Goal: Transaction & Acquisition: Purchase product/service

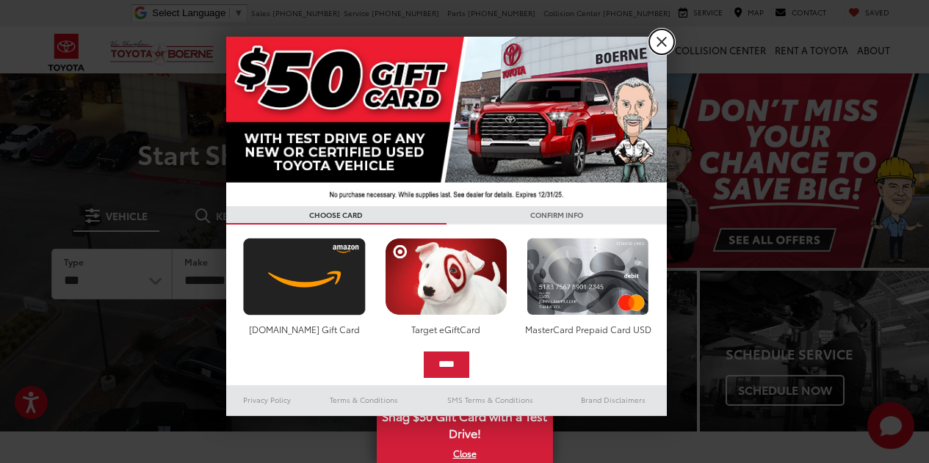
click at [669, 43] on link "X" at bounding box center [661, 41] width 25 height 25
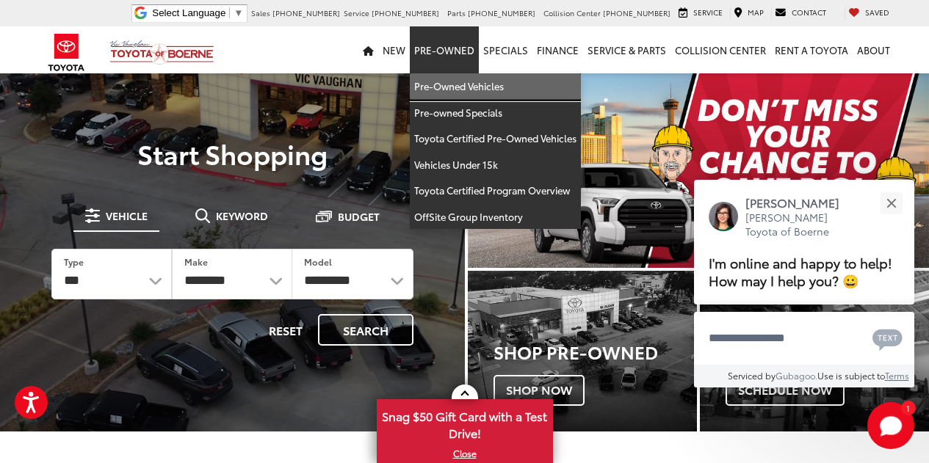
click at [449, 84] on link "Pre-Owned Vehicles" at bounding box center [495, 86] width 171 height 26
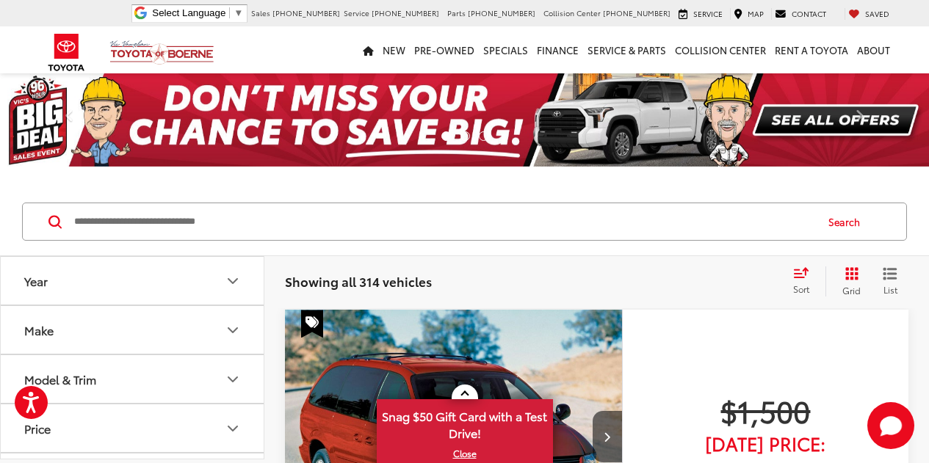
click at [302, 222] on input "Search by Make, Model, or Keyword" at bounding box center [443, 221] width 741 height 35
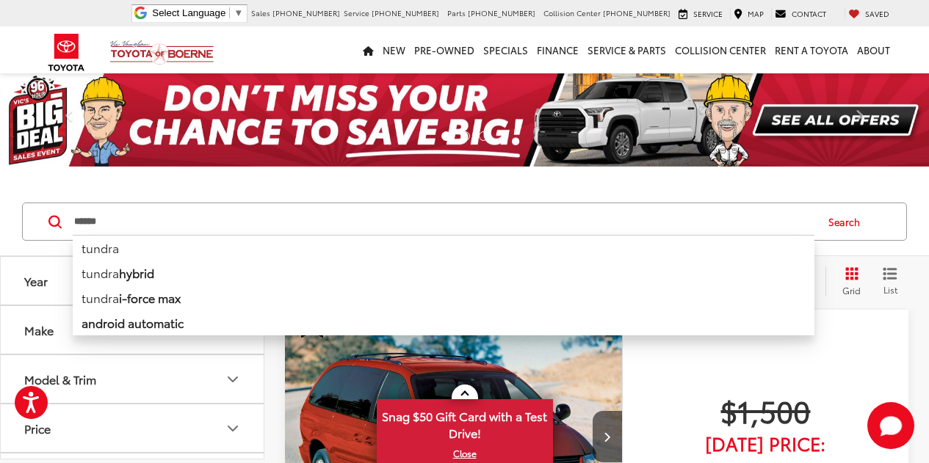
type input "******"
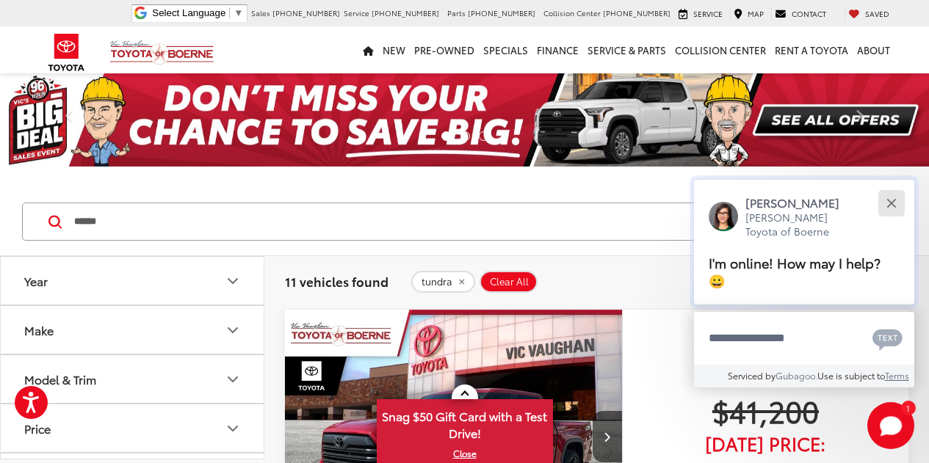
click at [892, 203] on div "Close" at bounding box center [891, 203] width 10 height 10
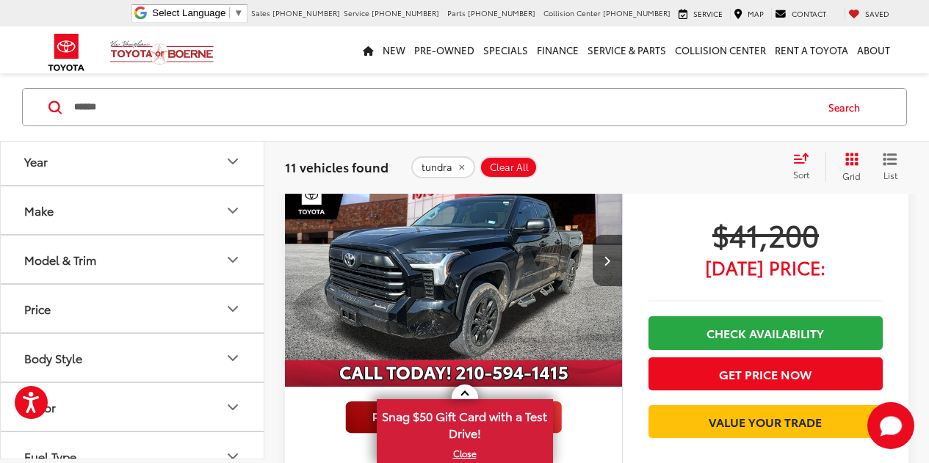
scroll to position [727, 0]
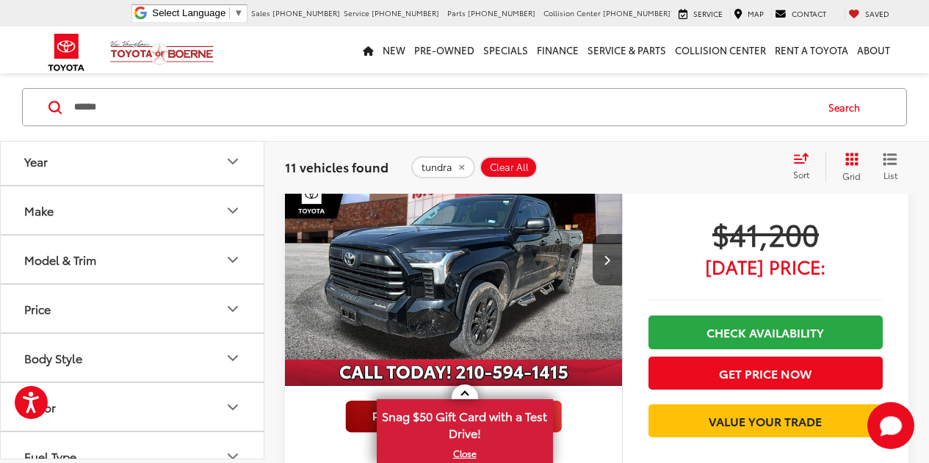
click at [531, 283] on img "2023 Toyota Tundra SR5 0" at bounding box center [453, 260] width 339 height 254
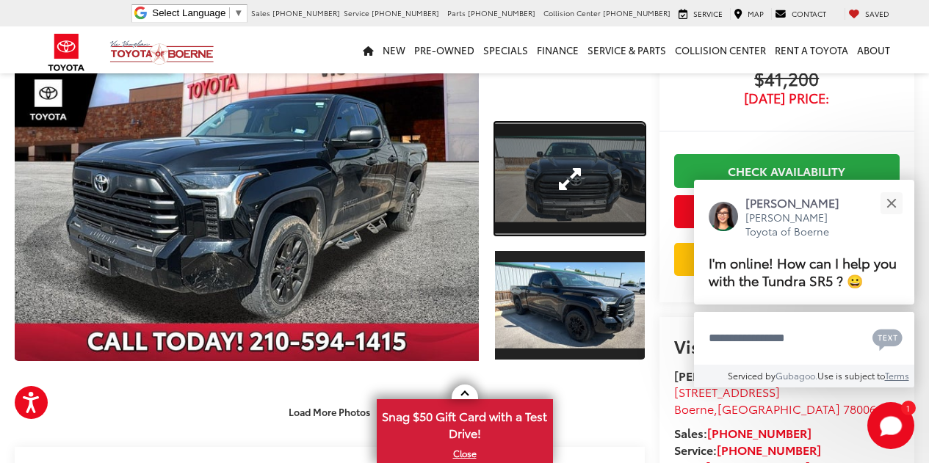
click at [567, 204] on link "Expand Photo 1" at bounding box center [570, 179] width 150 height 112
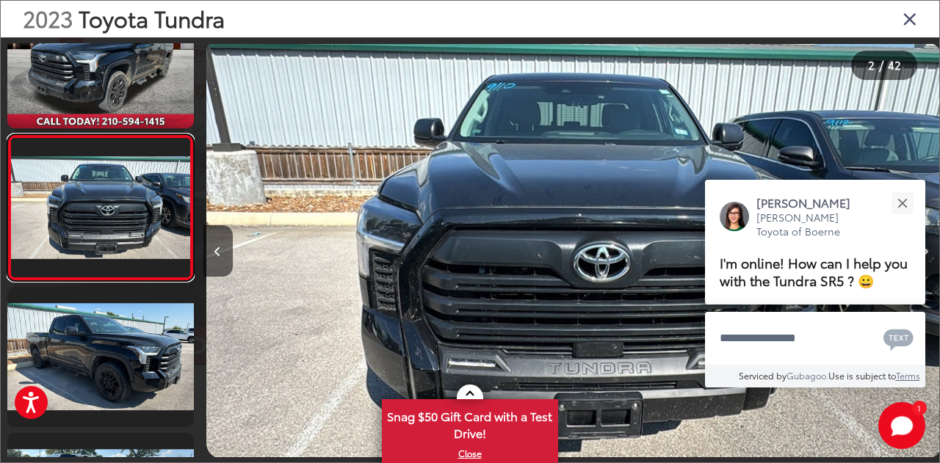
scroll to position [0, 736]
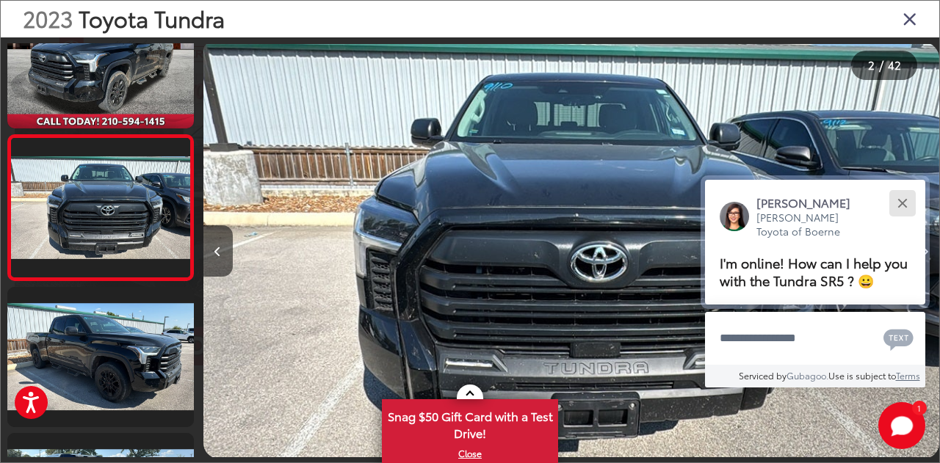
click at [901, 206] on button "Close" at bounding box center [902, 203] width 32 height 32
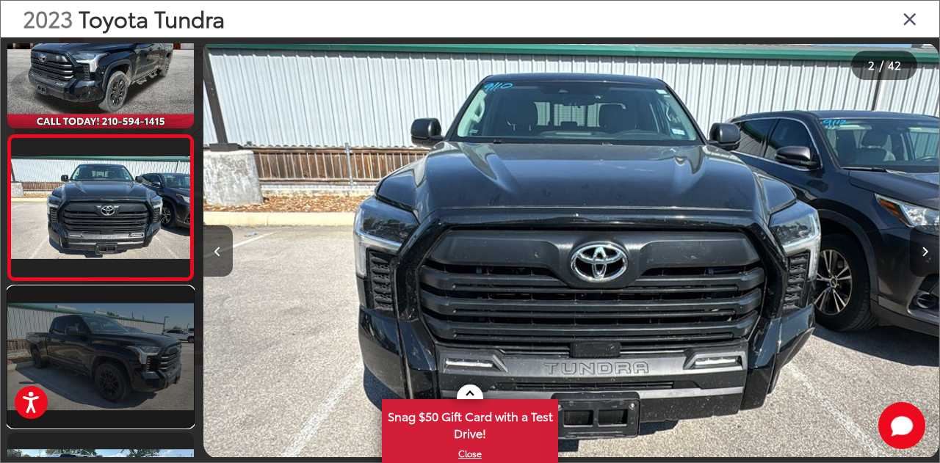
click at [150, 355] on link at bounding box center [100, 356] width 186 height 139
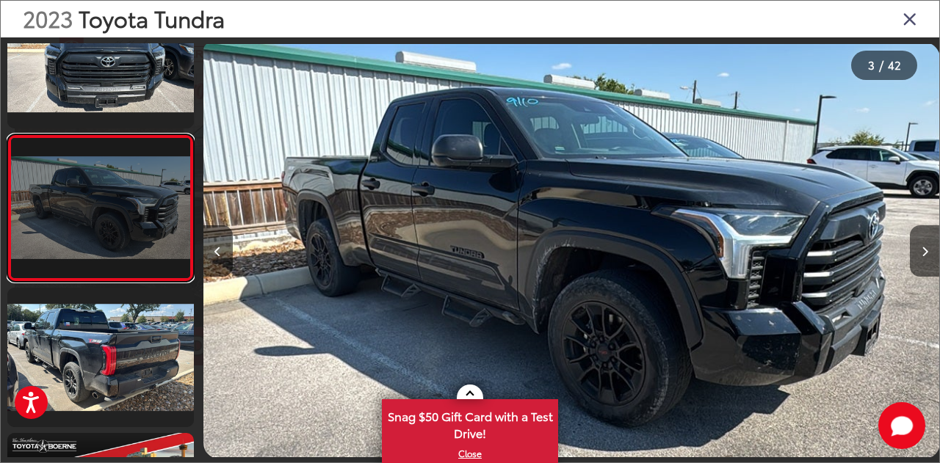
scroll to position [0, 1472]
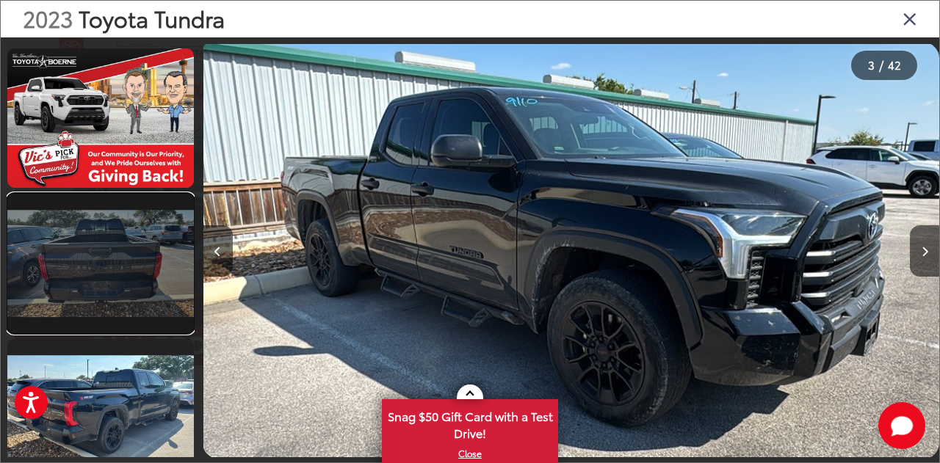
click at [145, 269] on link at bounding box center [100, 263] width 186 height 139
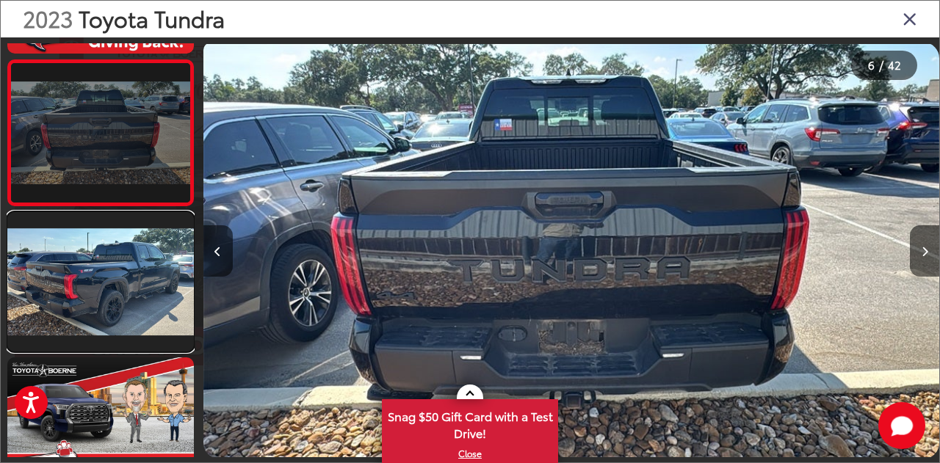
scroll to position [713, 0]
click at [145, 269] on link at bounding box center [100, 280] width 186 height 139
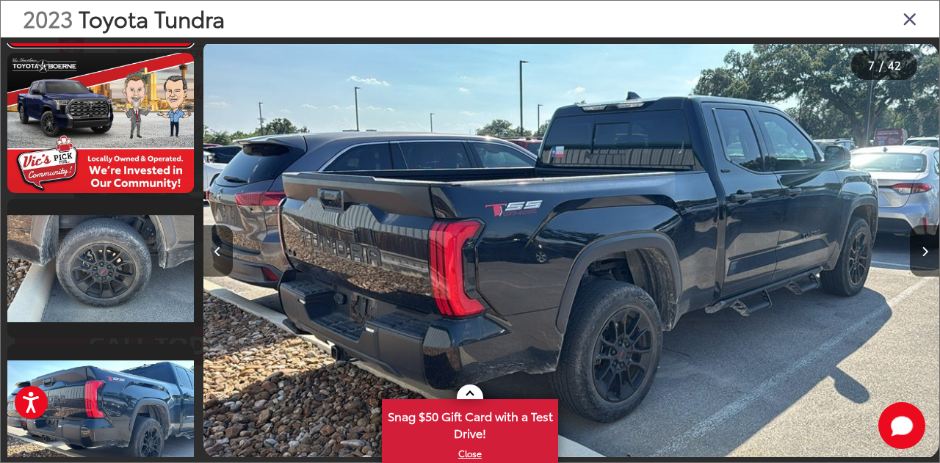
scroll to position [1020, 0]
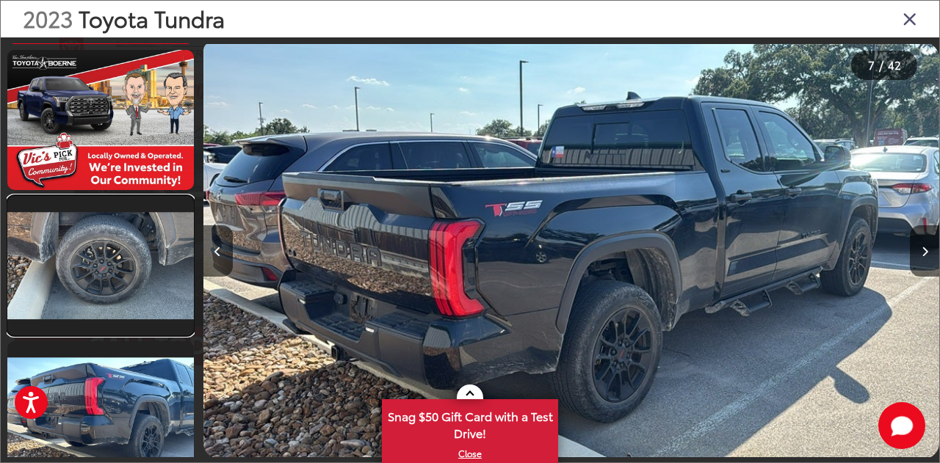
click at [145, 269] on link at bounding box center [100, 265] width 186 height 139
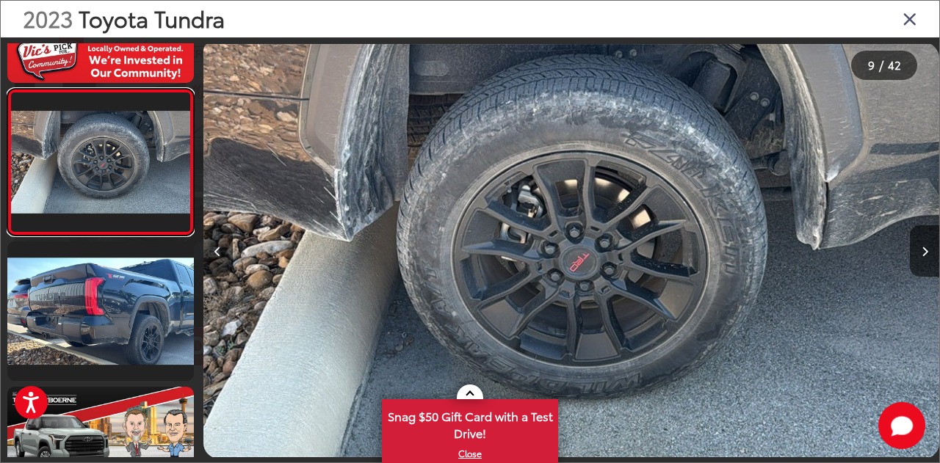
scroll to position [1133, 0]
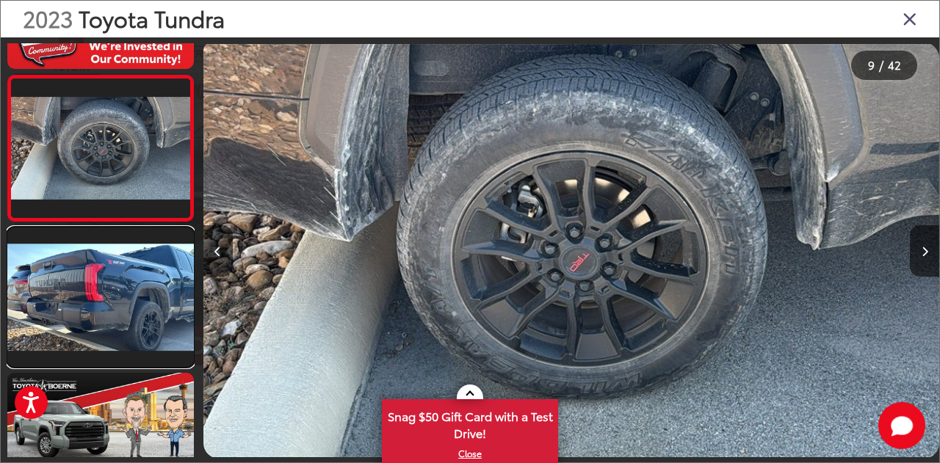
click at [145, 269] on link at bounding box center [100, 297] width 186 height 139
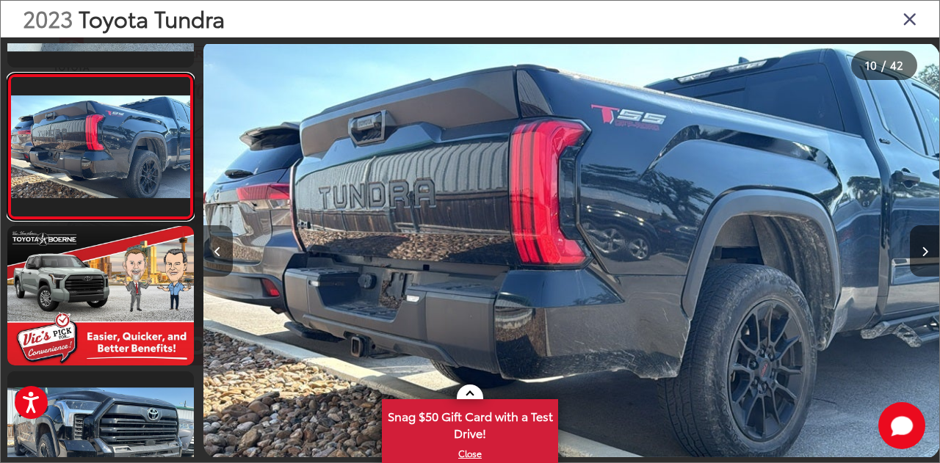
scroll to position [0, 0]
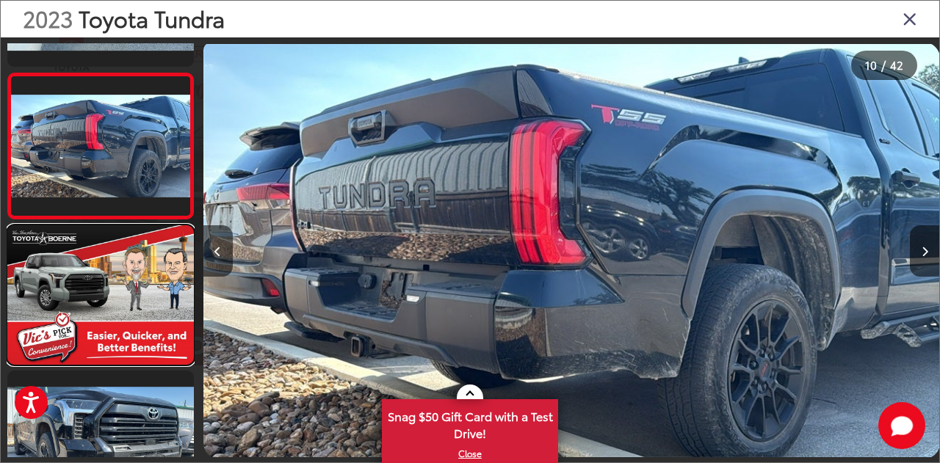
click at [145, 269] on link at bounding box center [100, 294] width 186 height 139
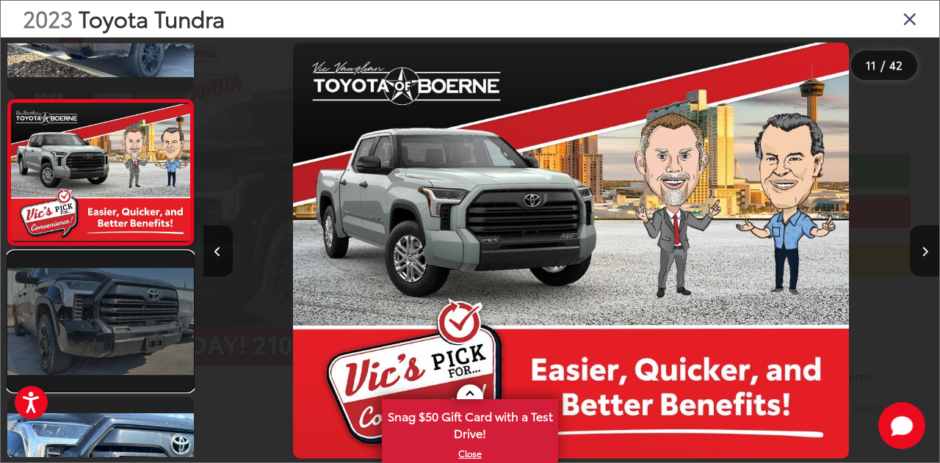
click at [135, 297] on link at bounding box center [100, 321] width 186 height 139
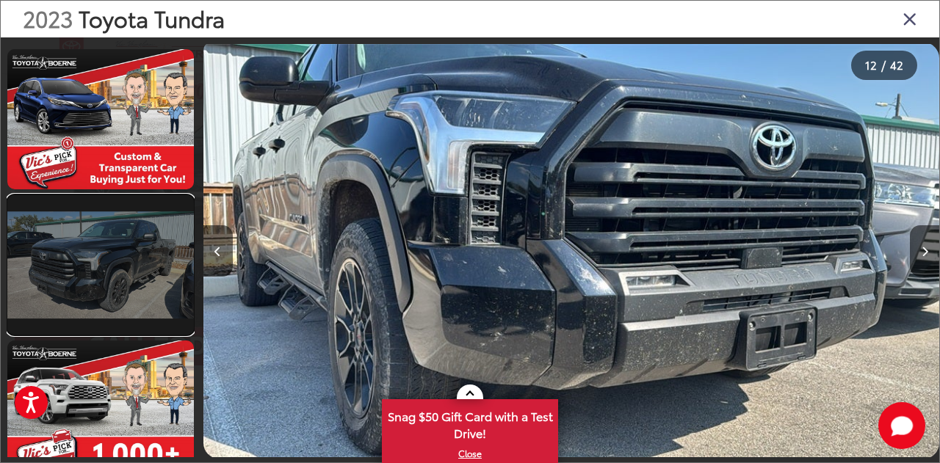
click at [129, 261] on link at bounding box center [100, 264] width 186 height 139
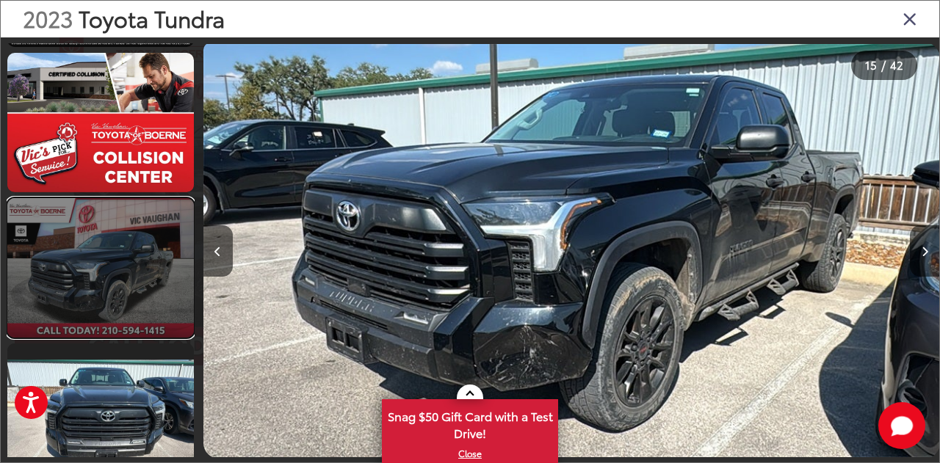
click at [101, 279] on link at bounding box center [100, 267] width 186 height 139
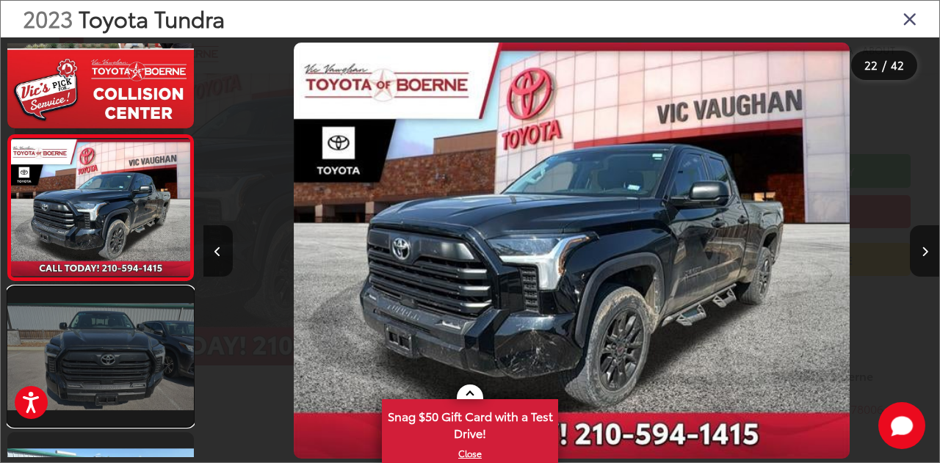
click at [118, 350] on link at bounding box center [100, 356] width 186 height 139
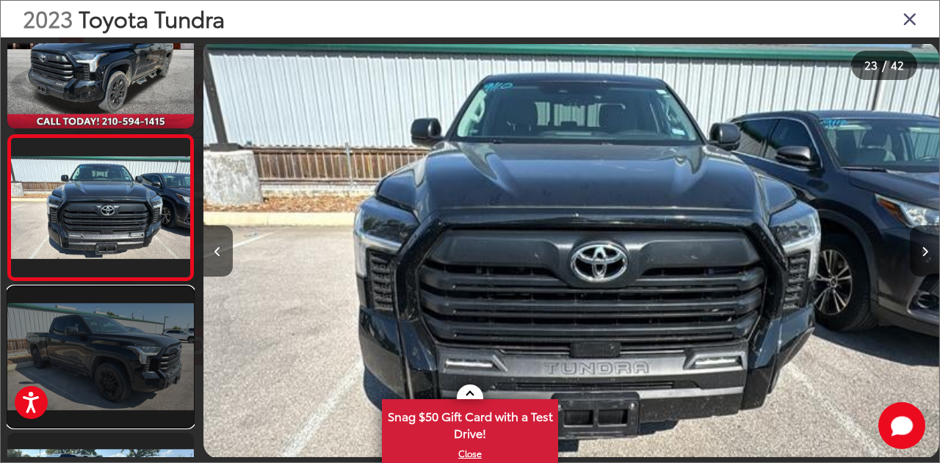
click at [150, 346] on link at bounding box center [100, 356] width 186 height 139
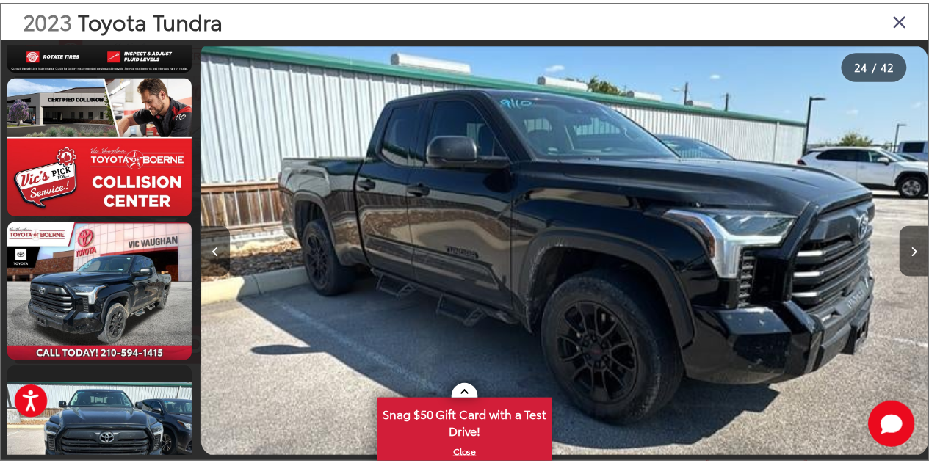
scroll to position [2871, 0]
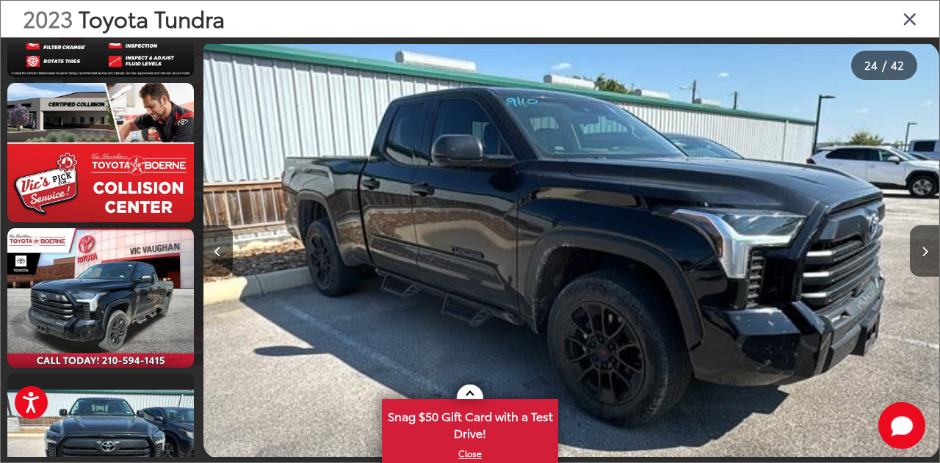
click at [907, 25] on icon "Close gallery" at bounding box center [909, 18] width 15 height 19
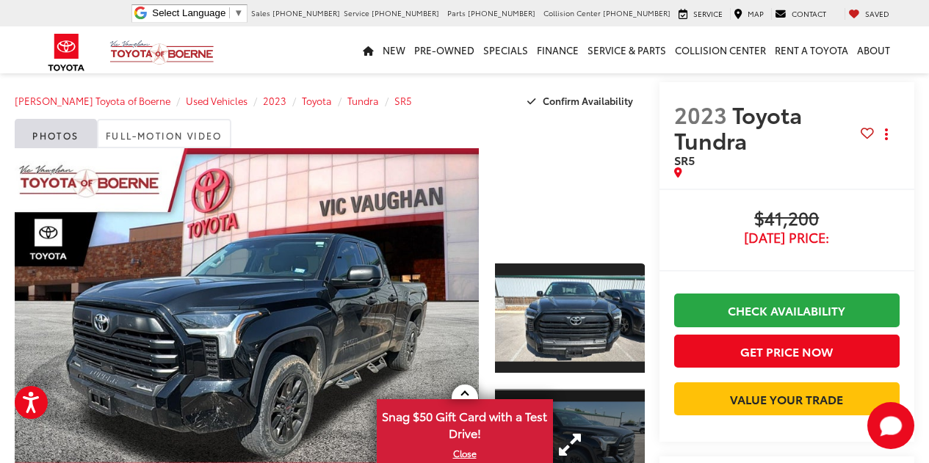
scroll to position [0, 0]
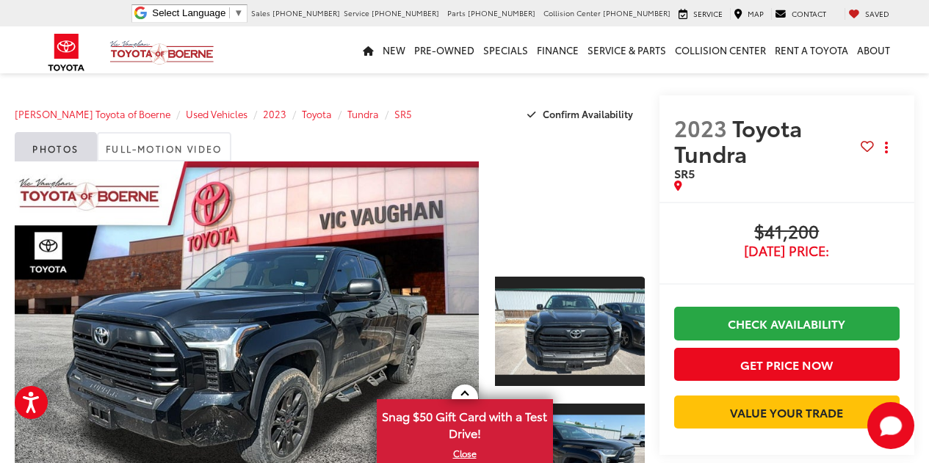
click at [567, 208] on div at bounding box center [570, 211] width 150 height 100
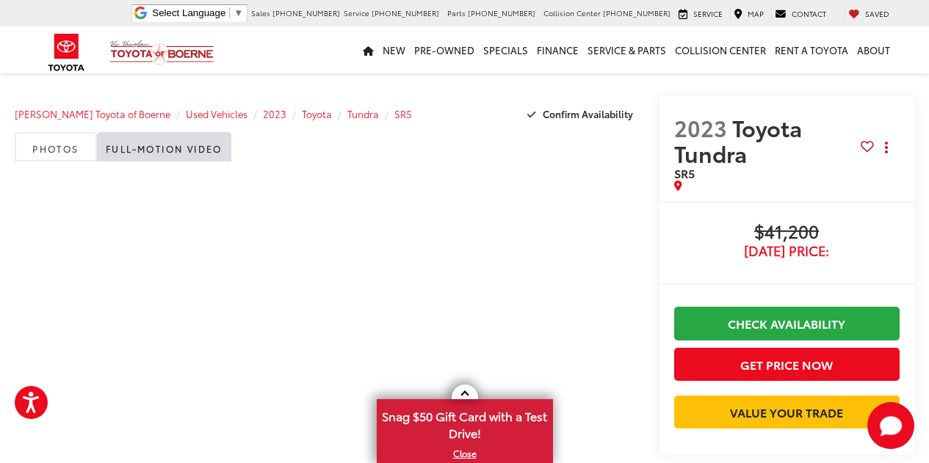
scroll to position [1, 0]
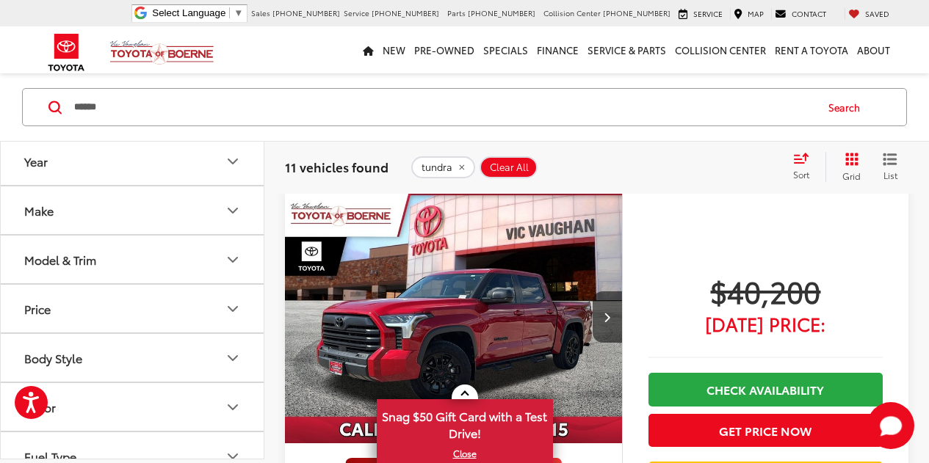
click at [486, 305] on img "2024 Toyota Tundra SR5 0" at bounding box center [453, 317] width 339 height 254
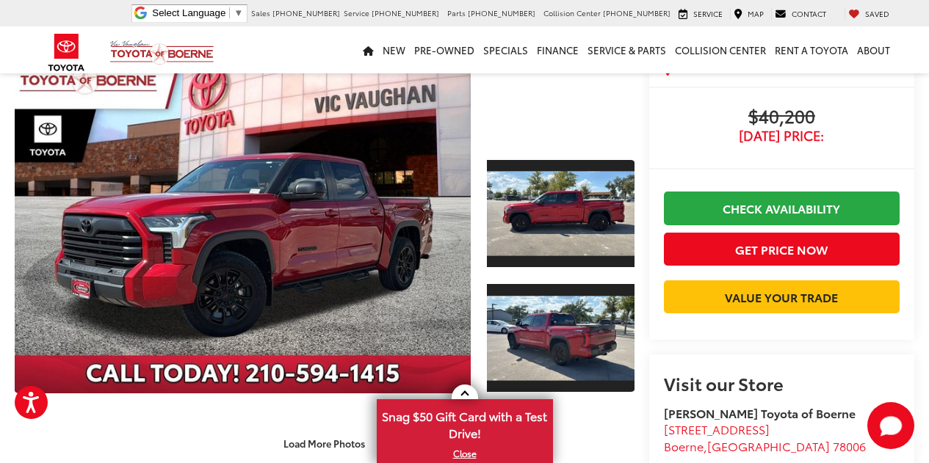
click at [524, 83] on div at bounding box center [560, 95] width 147 height 98
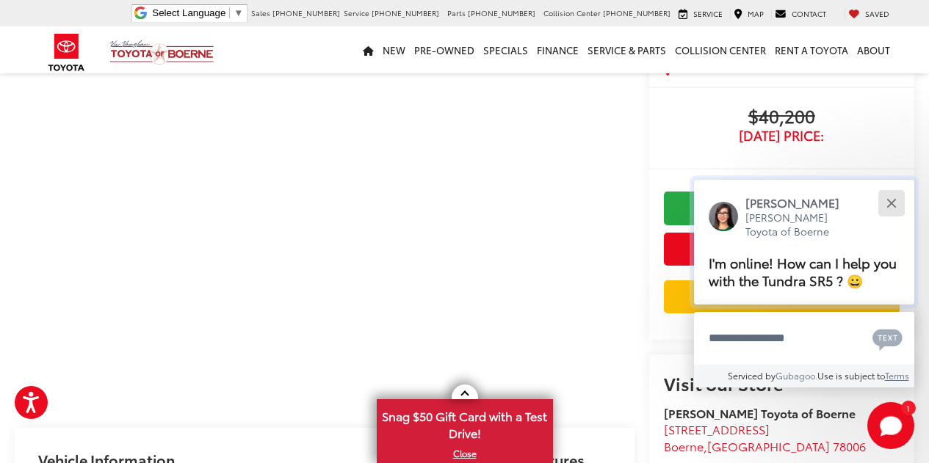
click at [890, 201] on div "Close" at bounding box center [891, 203] width 10 height 10
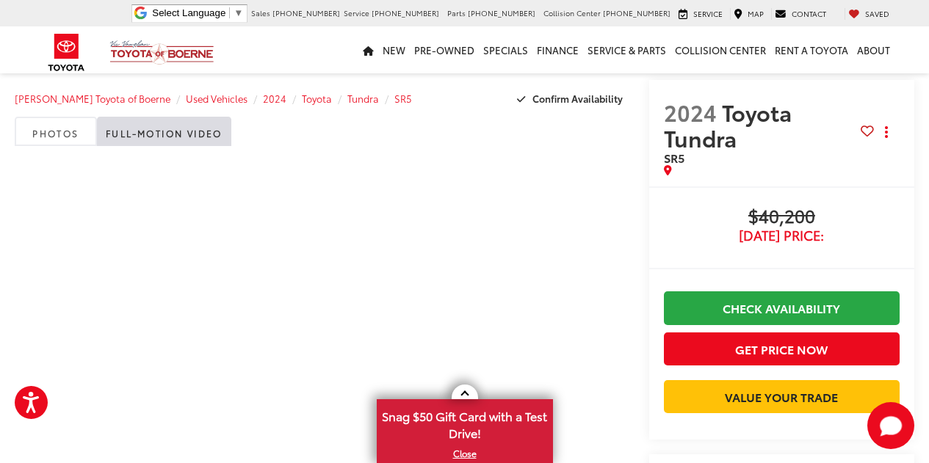
scroll to position [15, 0]
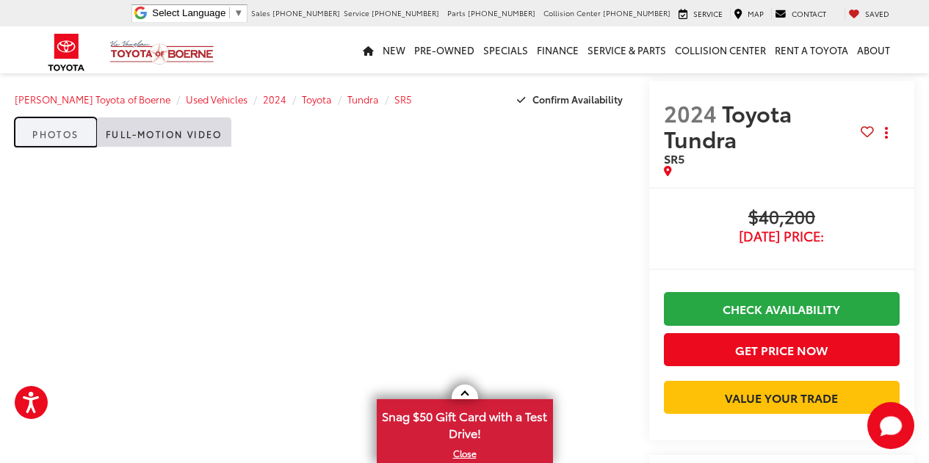
click at [61, 143] on link "Photos" at bounding box center [56, 131] width 82 height 29
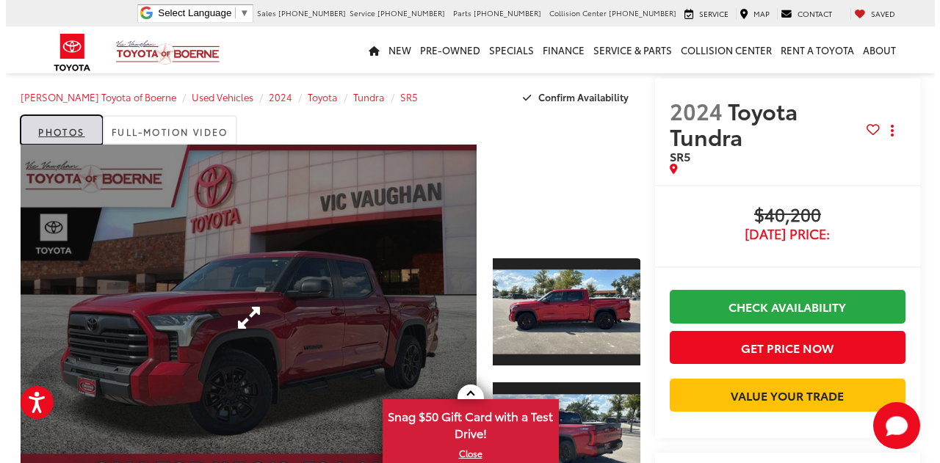
scroll to position [18, 0]
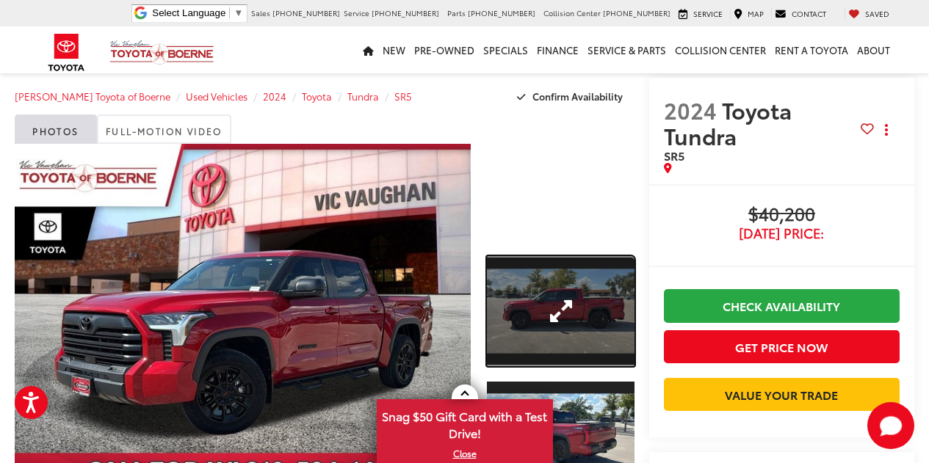
click at [529, 281] on link "Expand Photo 1" at bounding box center [560, 311] width 147 height 110
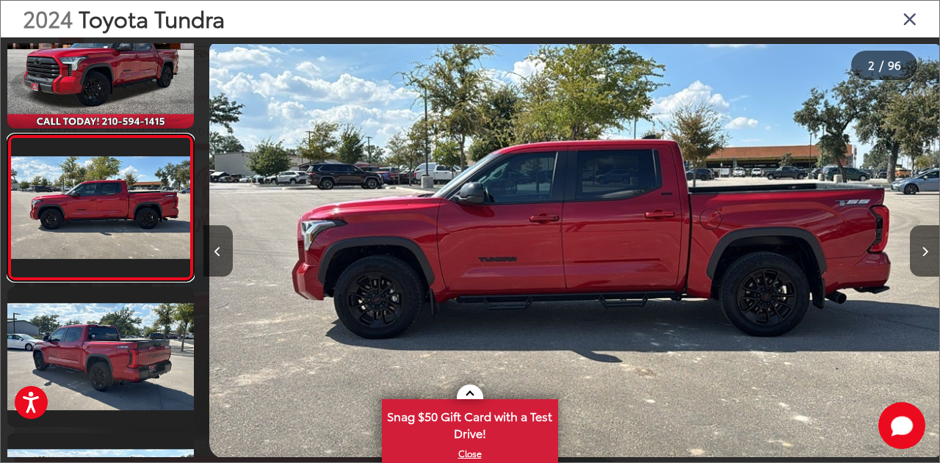
scroll to position [0, 736]
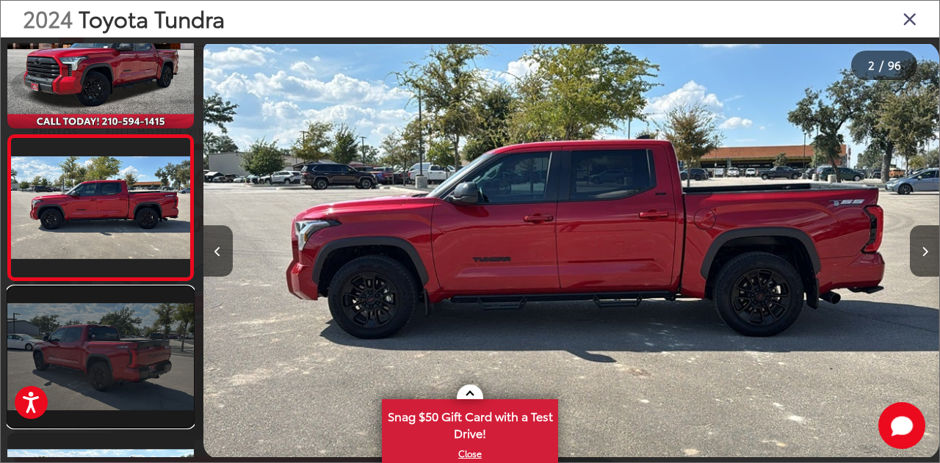
click at [140, 347] on link at bounding box center [100, 356] width 186 height 139
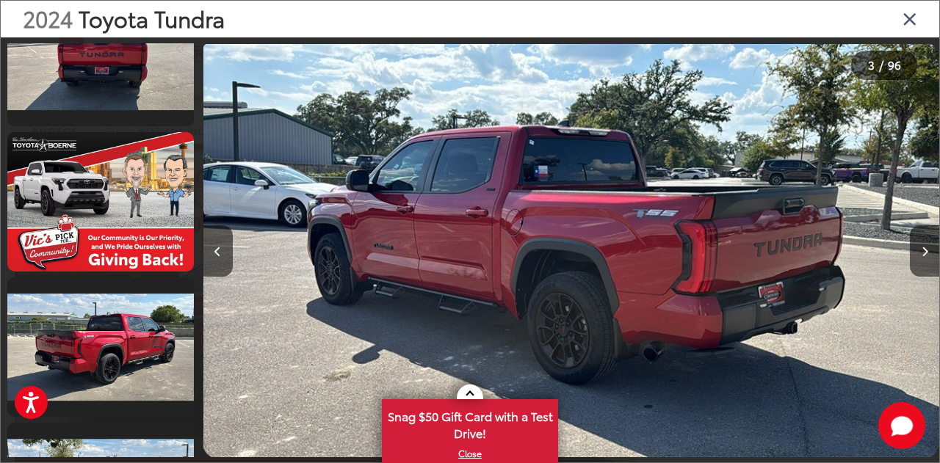
scroll to position [502, 0]
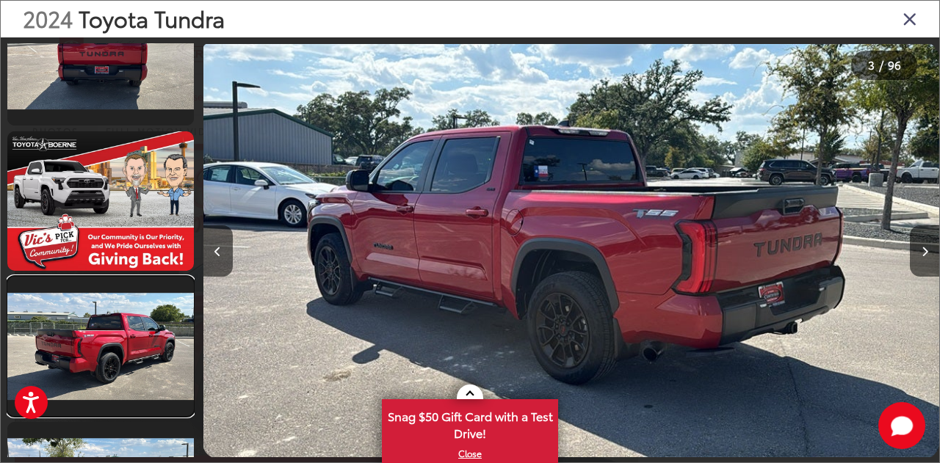
click at [140, 347] on link at bounding box center [100, 346] width 186 height 139
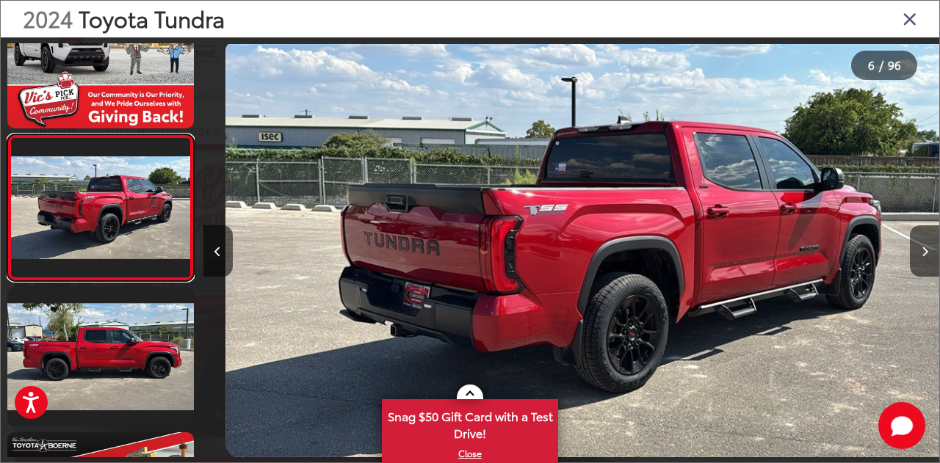
scroll to position [0, 3679]
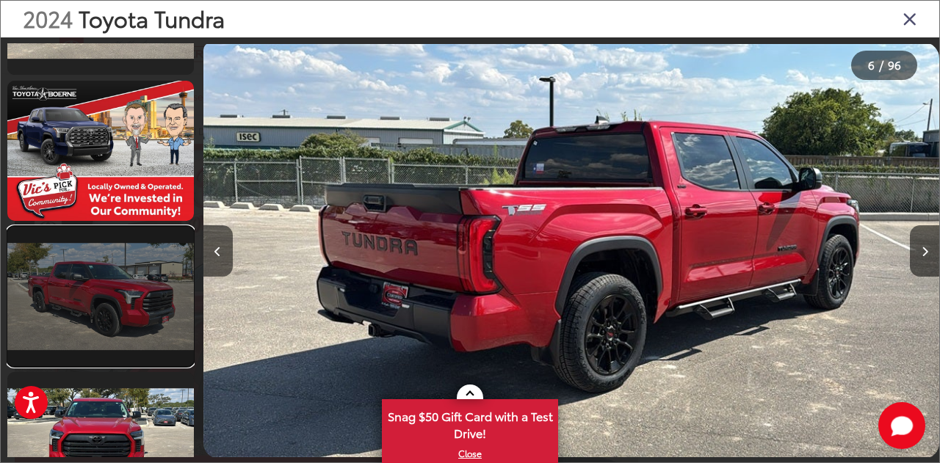
click at [142, 286] on link at bounding box center [100, 296] width 186 height 139
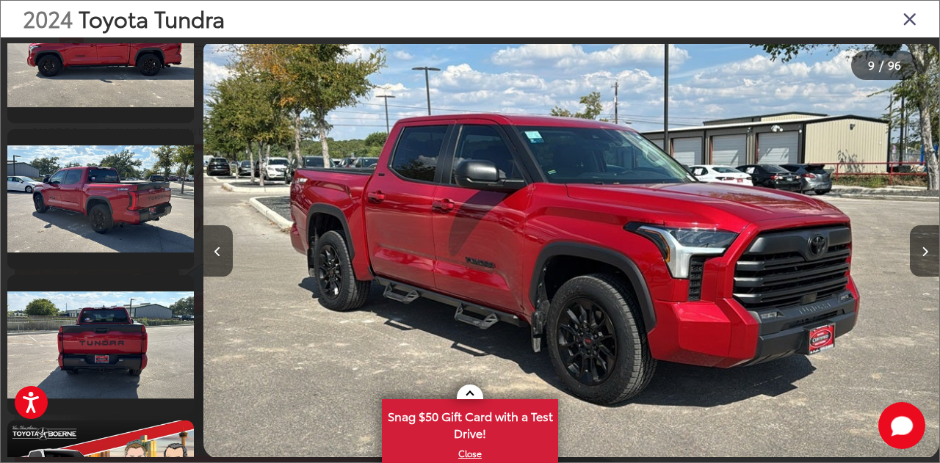
scroll to position [0, 0]
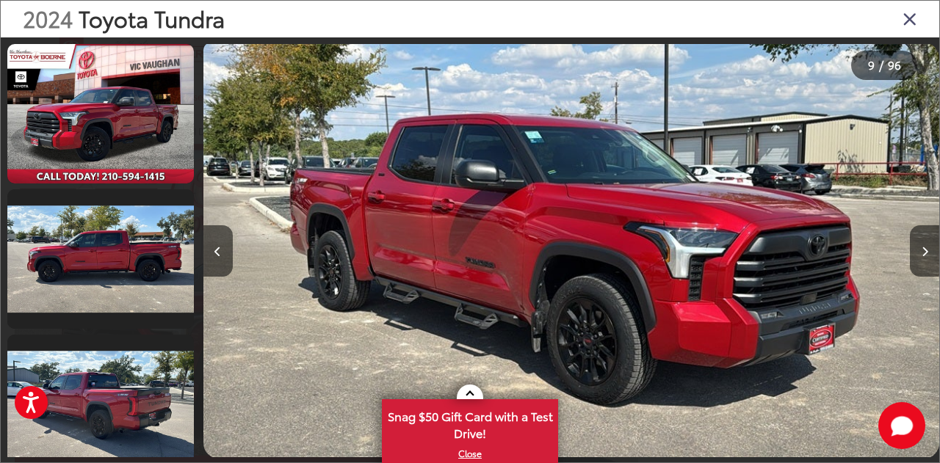
click at [909, 23] on icon "Close gallery" at bounding box center [909, 18] width 15 height 19
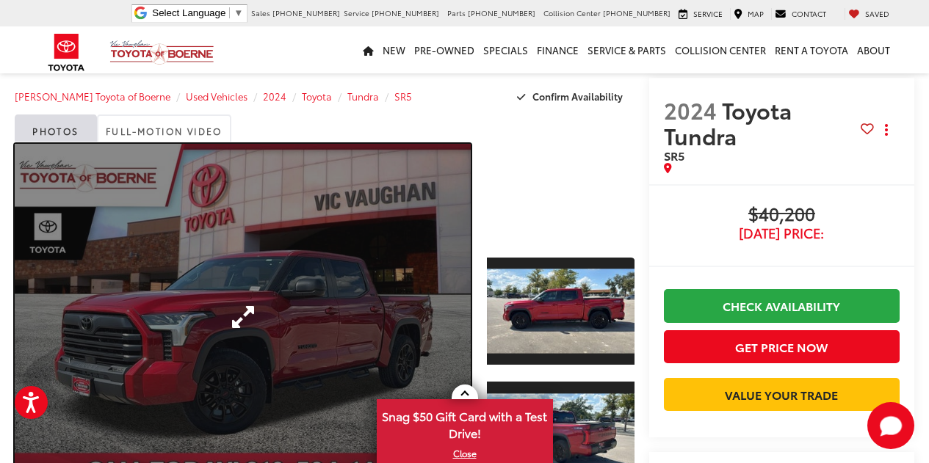
click at [337, 310] on link "Expand Photo 0" at bounding box center [243, 317] width 456 height 347
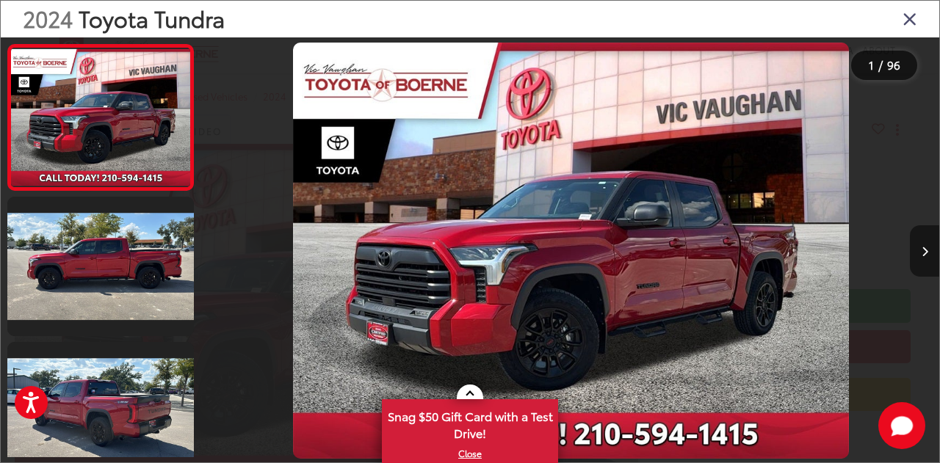
click at [928, 252] on button "Next image" at bounding box center [923, 250] width 29 height 51
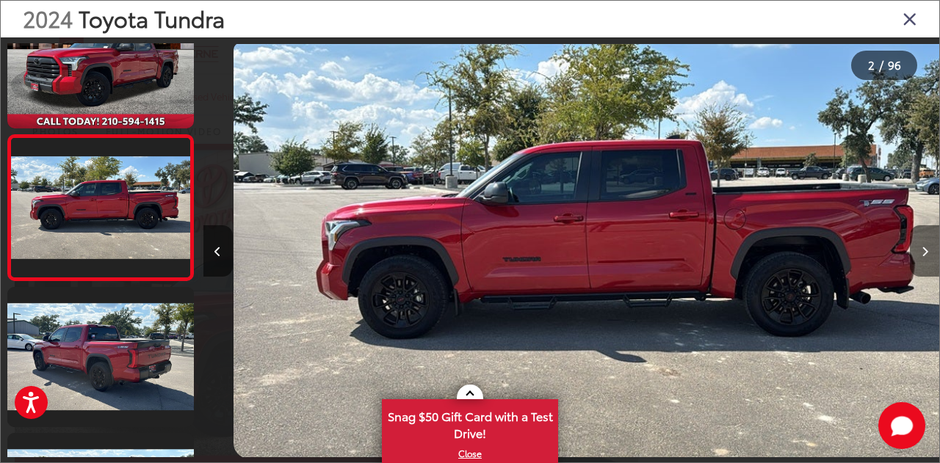
scroll to position [0, 736]
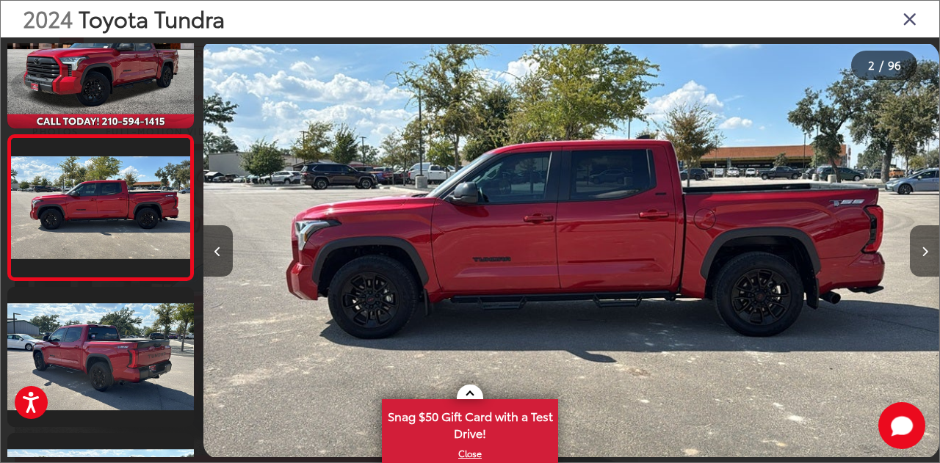
click at [928, 252] on button "Next image" at bounding box center [923, 250] width 29 height 51
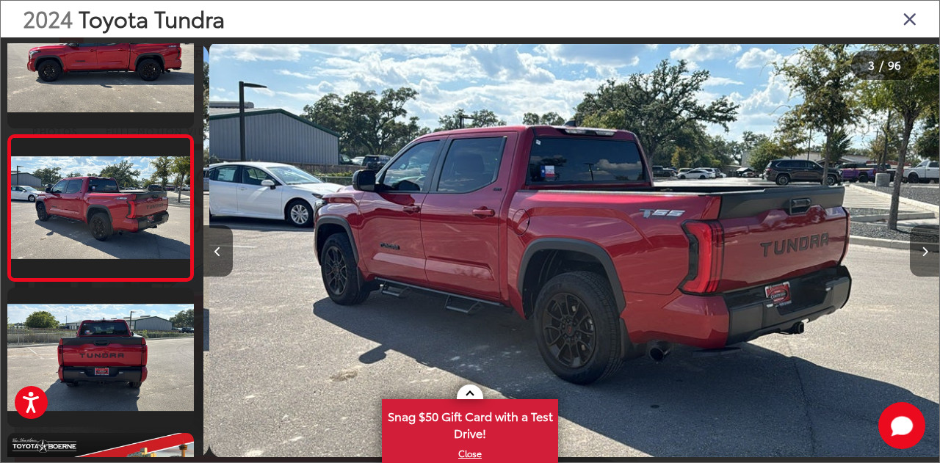
scroll to position [0, 1472]
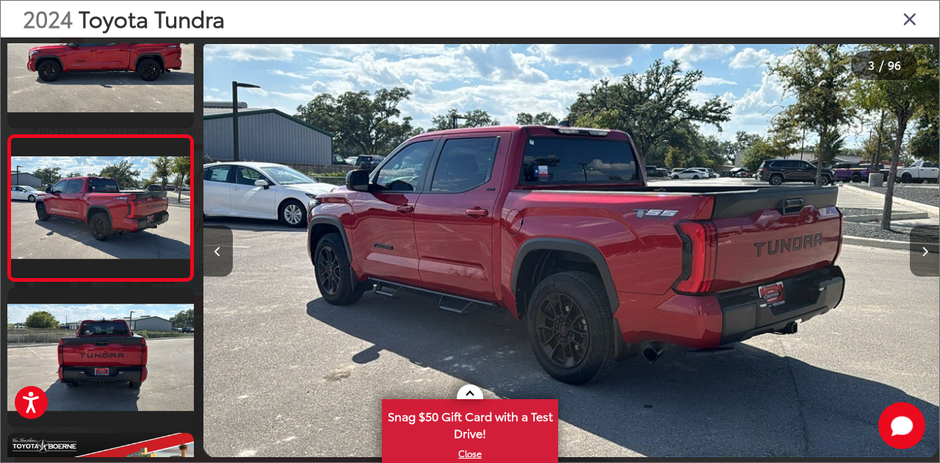
click at [928, 252] on button "Next image" at bounding box center [923, 250] width 29 height 51
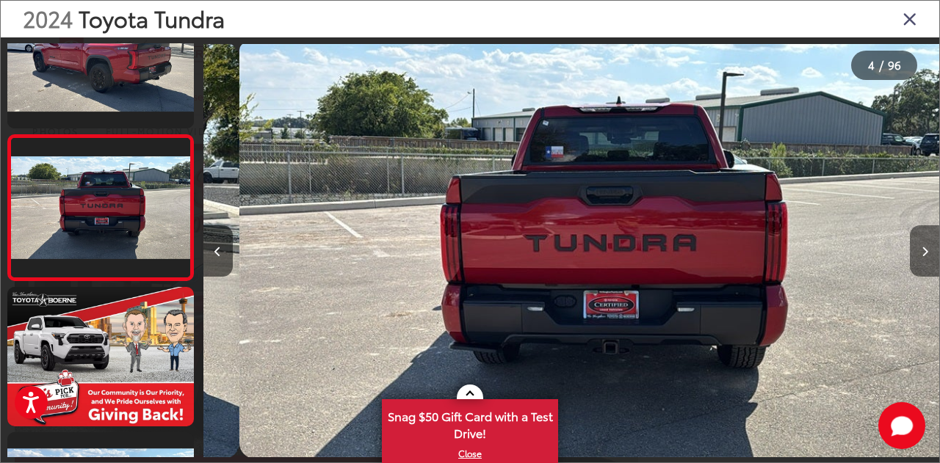
scroll to position [0, 2207]
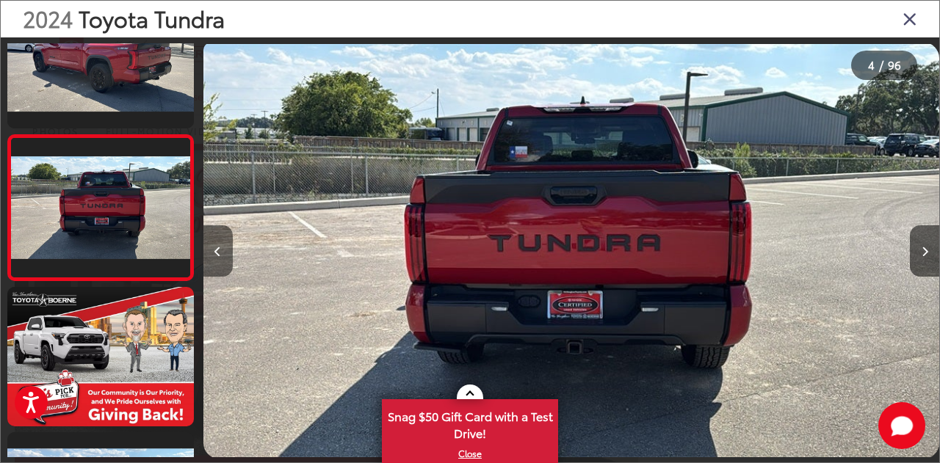
click at [221, 256] on button "Previous image" at bounding box center [217, 250] width 29 height 51
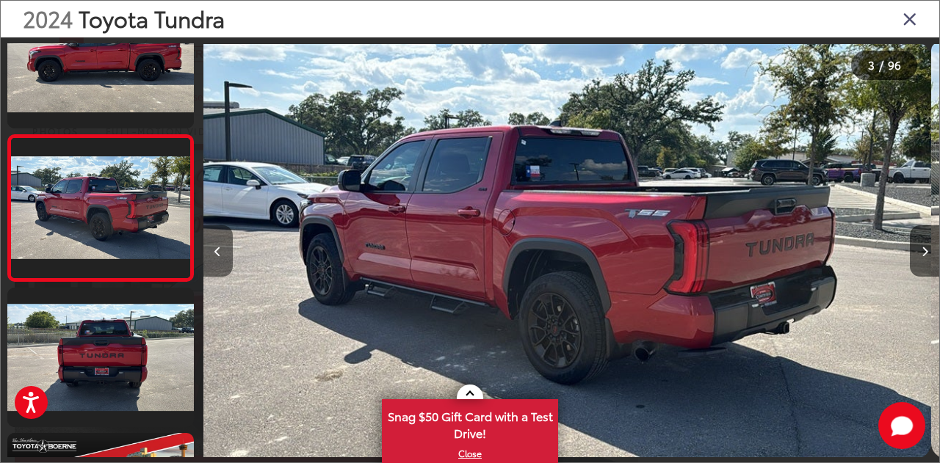
scroll to position [0, 1472]
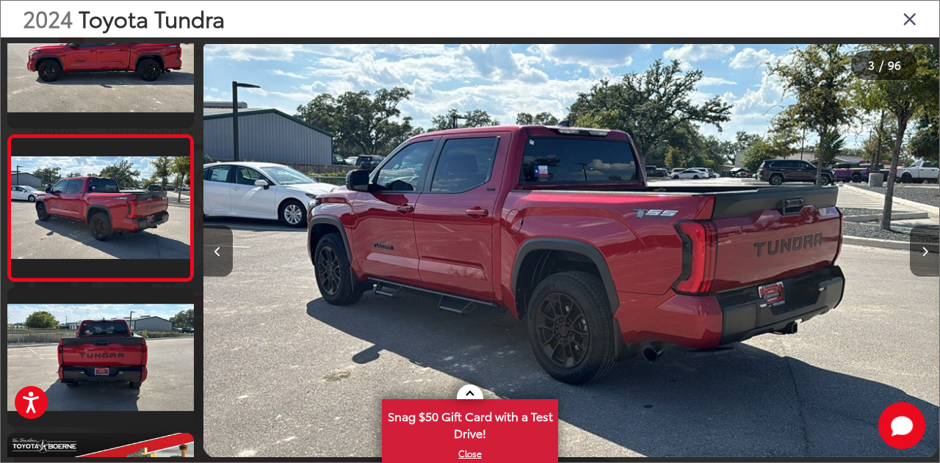
click at [923, 246] on button "Next image" at bounding box center [923, 250] width 29 height 51
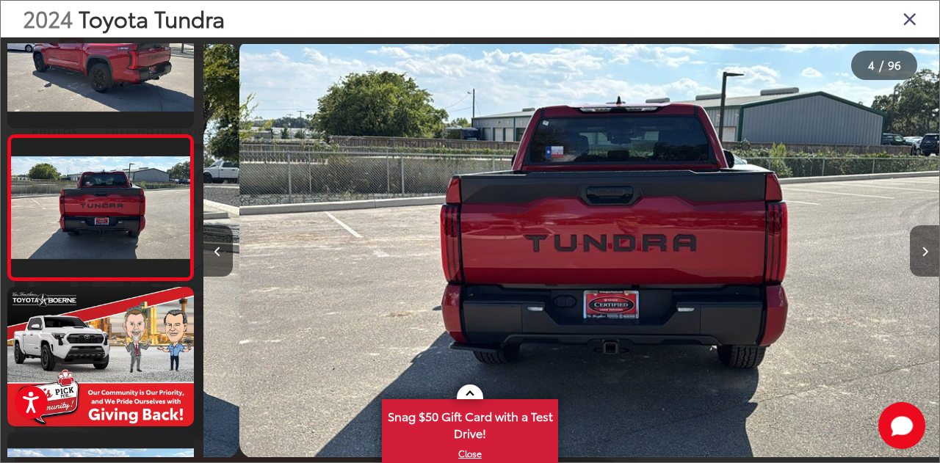
scroll to position [0, 2207]
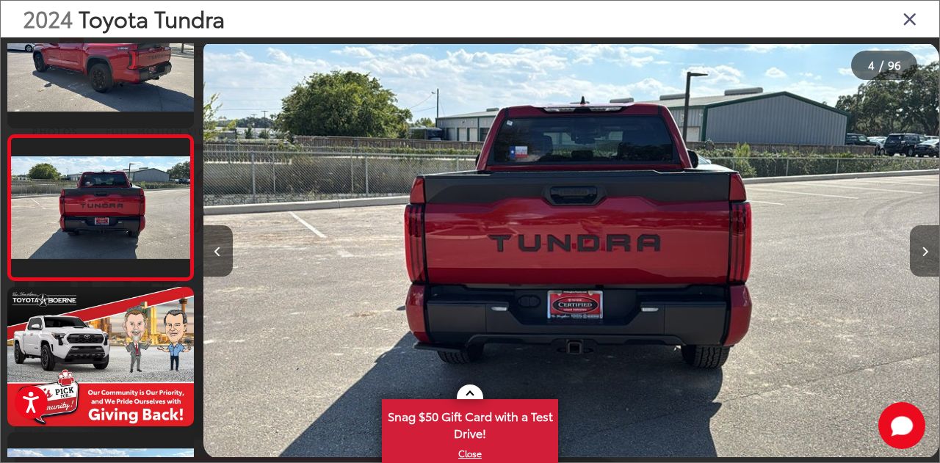
click at [923, 246] on button "Next image" at bounding box center [923, 250] width 29 height 51
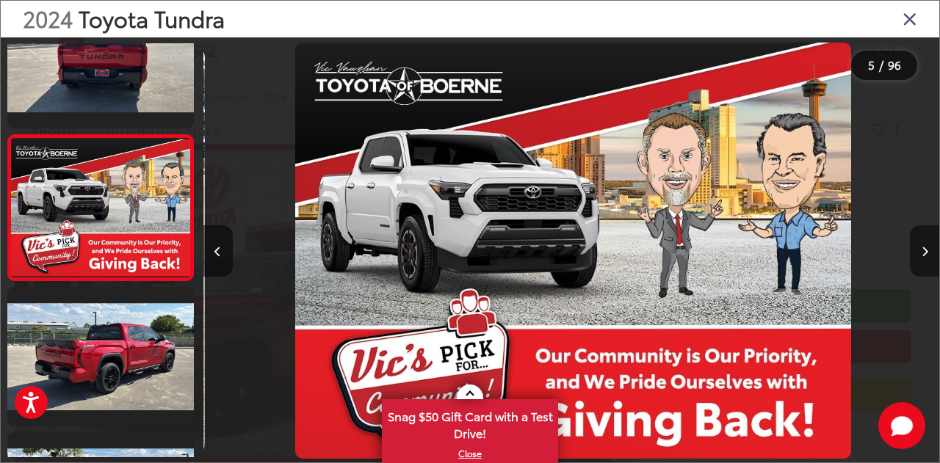
scroll to position [0, 2943]
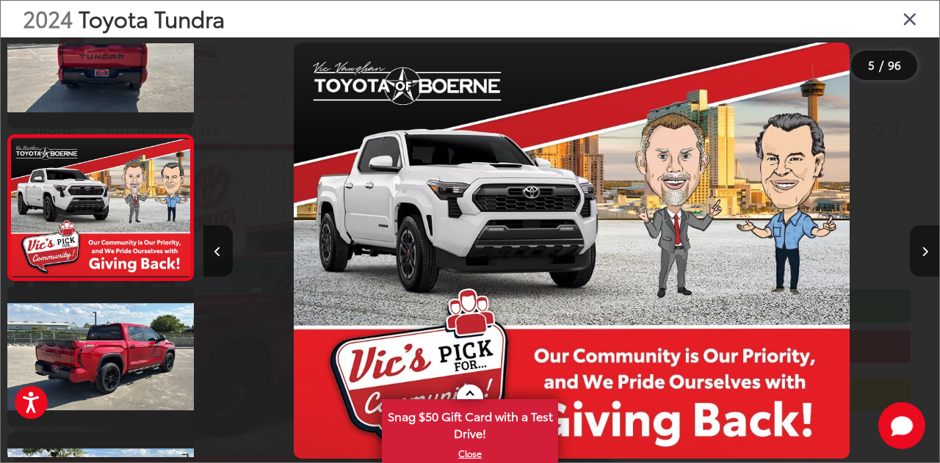
click at [923, 246] on button "Next image" at bounding box center [923, 250] width 29 height 51
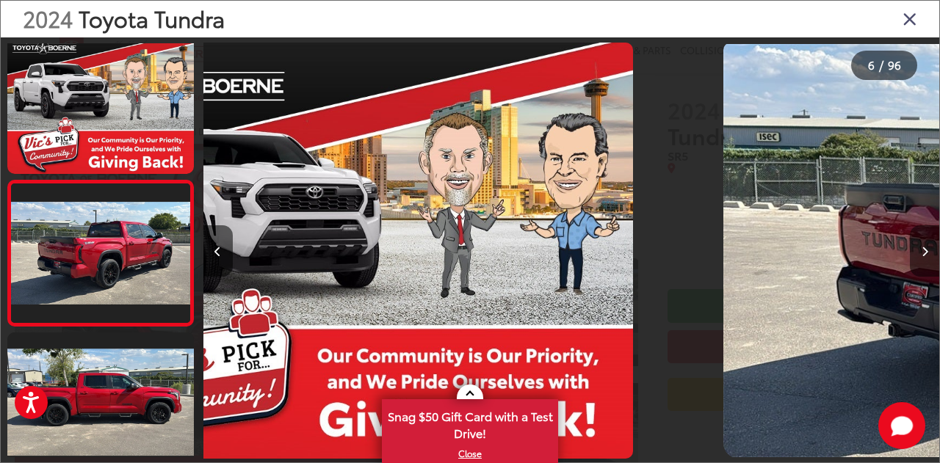
scroll to position [0, 0]
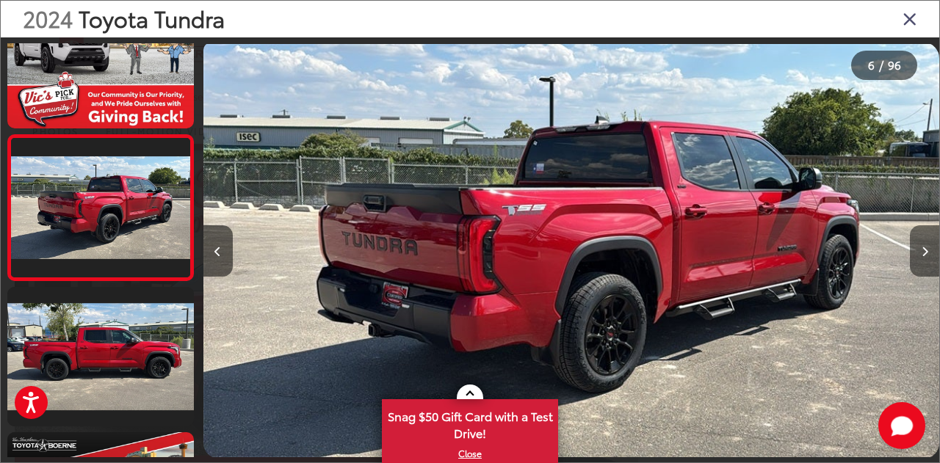
click at [923, 246] on button "Next image" at bounding box center [923, 250] width 29 height 51
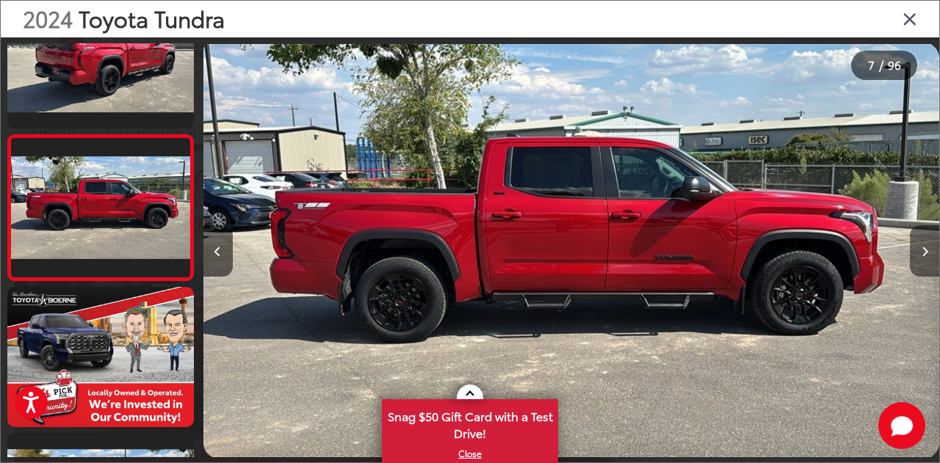
click at [923, 246] on button "Next image" at bounding box center [923, 250] width 29 height 51
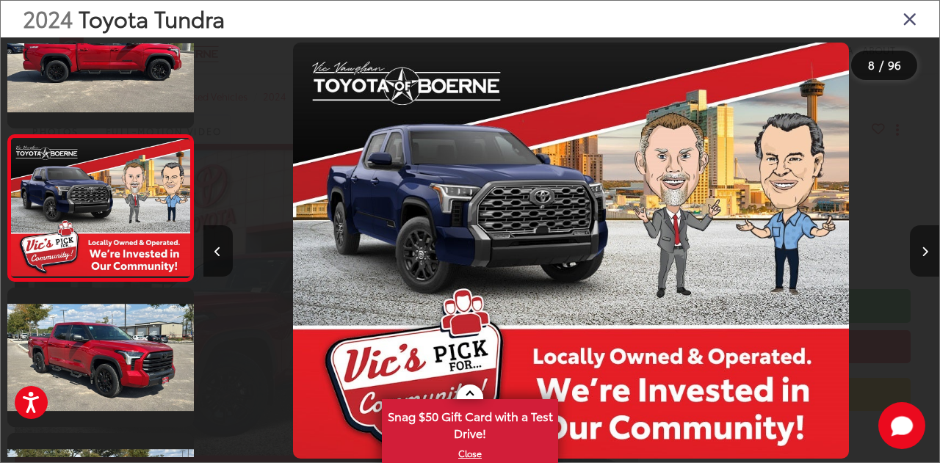
click at [923, 246] on button "Next image" at bounding box center [923, 250] width 29 height 51
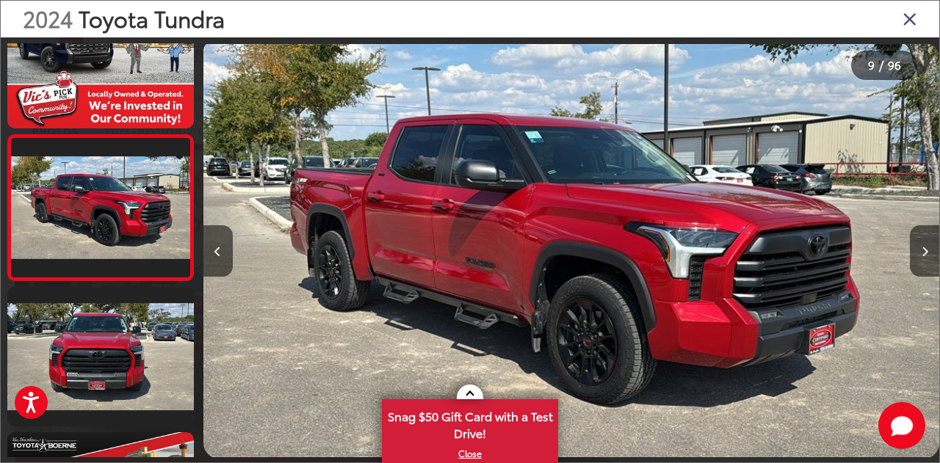
click at [905, 18] on icon "Close gallery" at bounding box center [909, 18] width 15 height 19
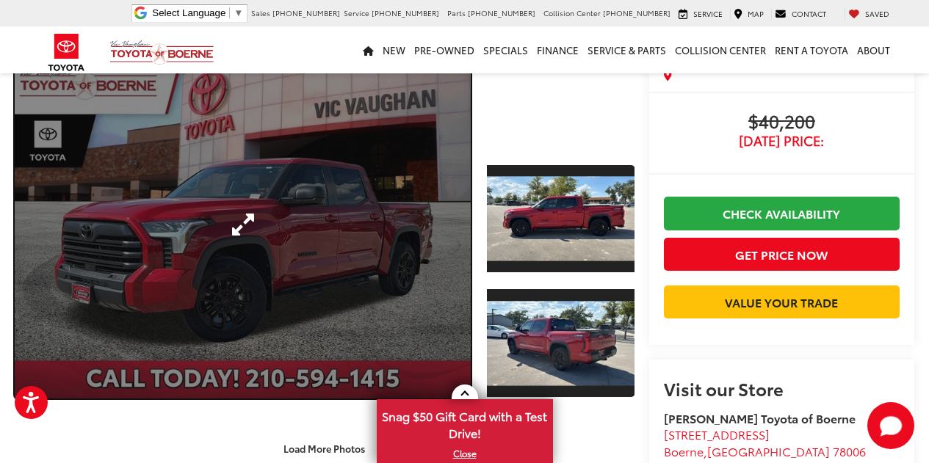
click at [277, 248] on link "Expand Photo 0" at bounding box center [243, 224] width 456 height 347
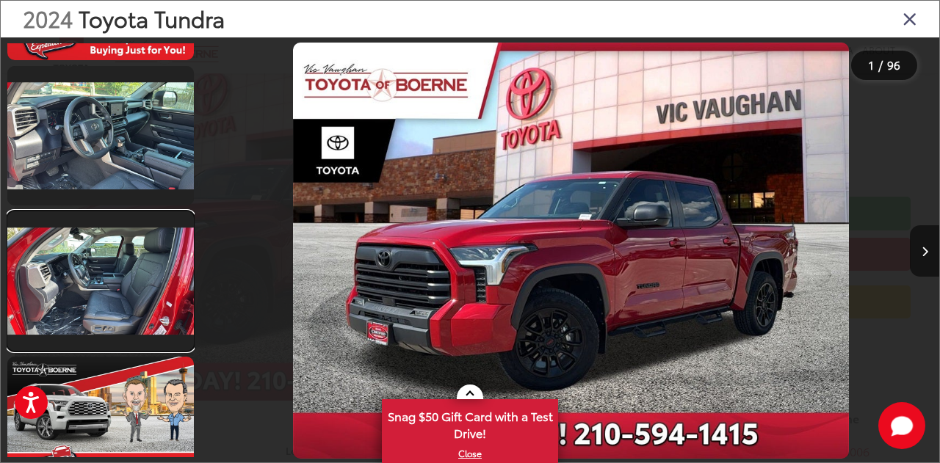
click at [145, 261] on link at bounding box center [100, 280] width 186 height 139
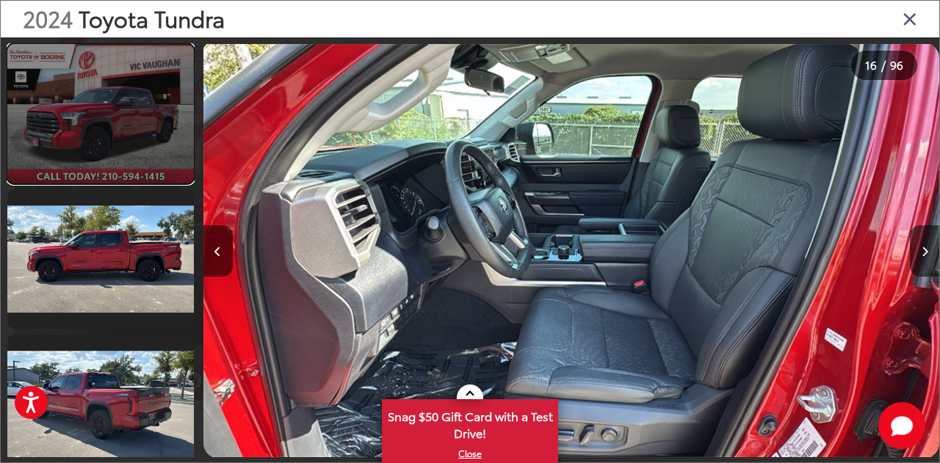
click at [128, 104] on link at bounding box center [100, 113] width 186 height 139
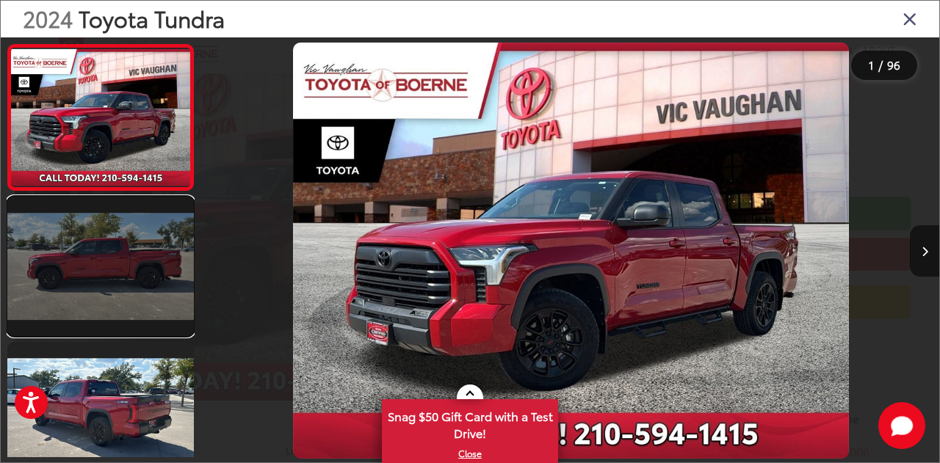
click at [95, 250] on link at bounding box center [100, 266] width 186 height 139
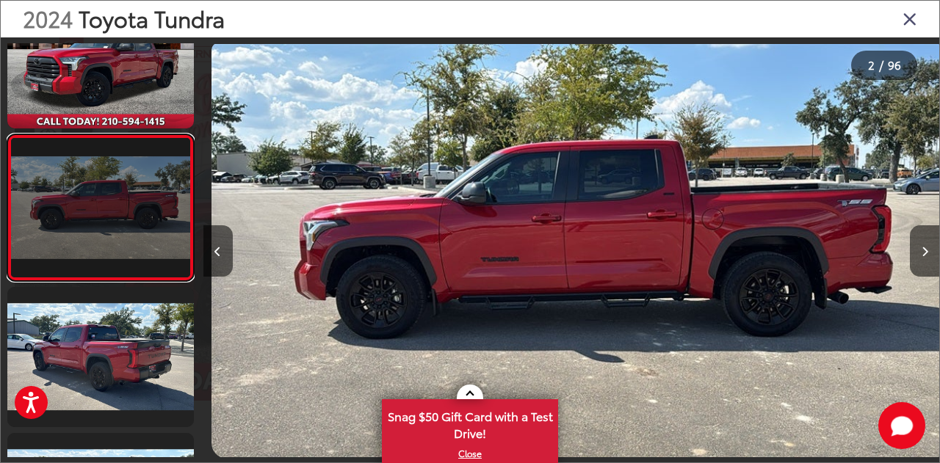
scroll to position [0, 736]
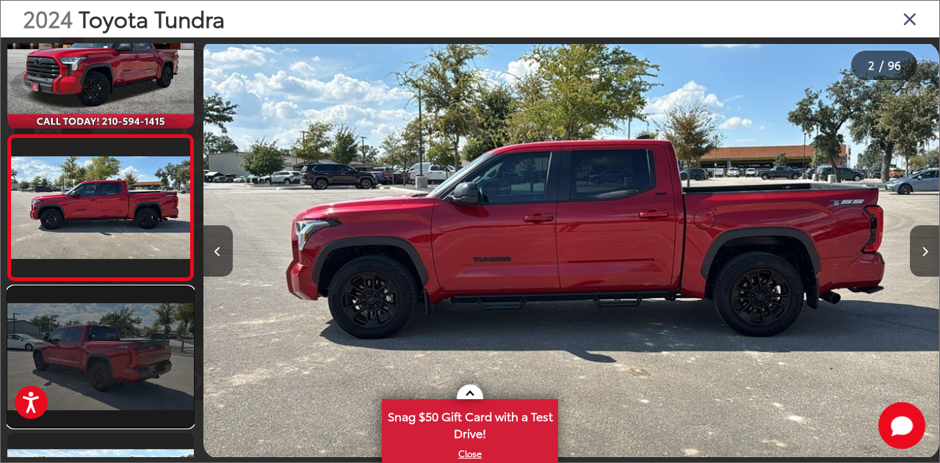
click at [107, 373] on link at bounding box center [100, 356] width 186 height 139
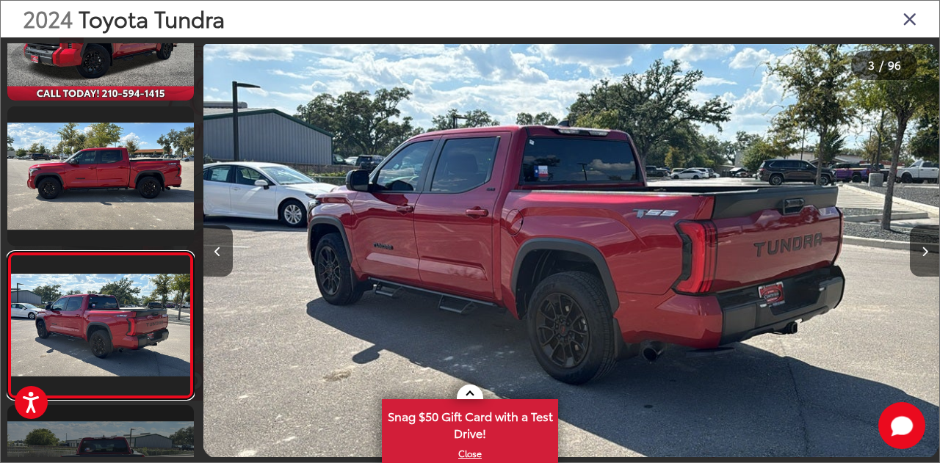
scroll to position [0, 0]
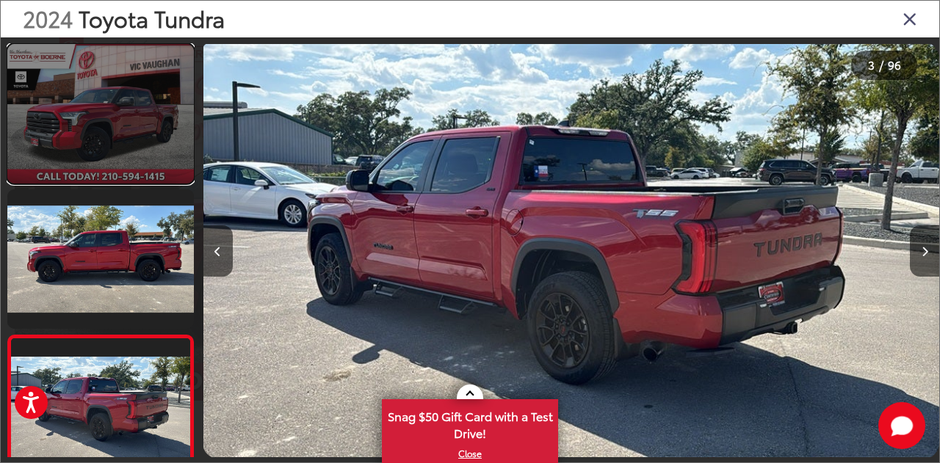
click at [107, 134] on link at bounding box center [100, 113] width 186 height 139
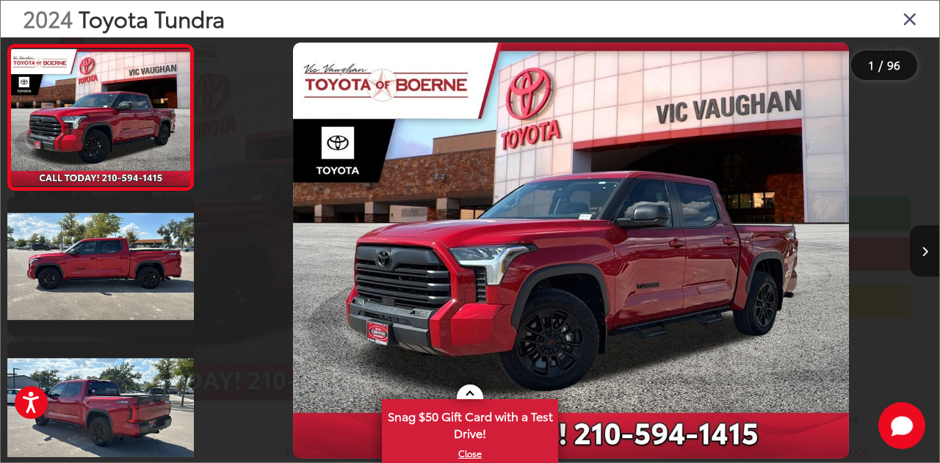
click at [486, 211] on img "2024 Toyota Tundra SR5 0" at bounding box center [571, 251] width 556 height 417
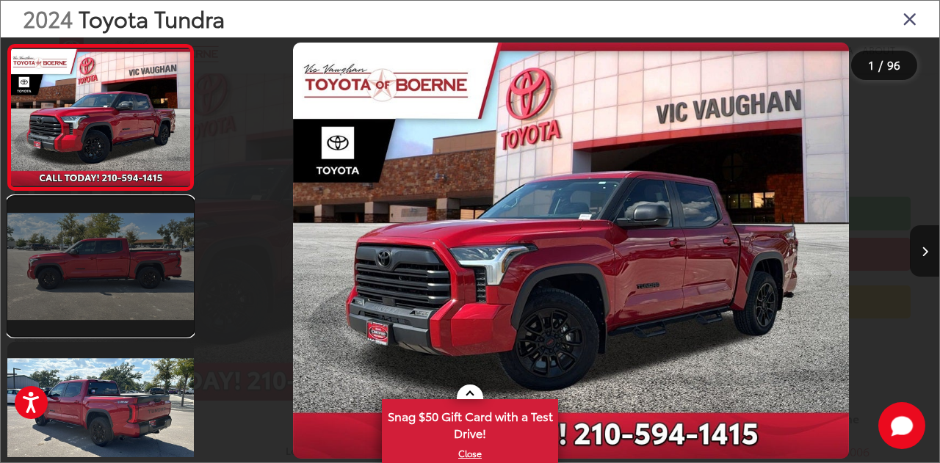
click at [65, 276] on link at bounding box center [100, 266] width 186 height 139
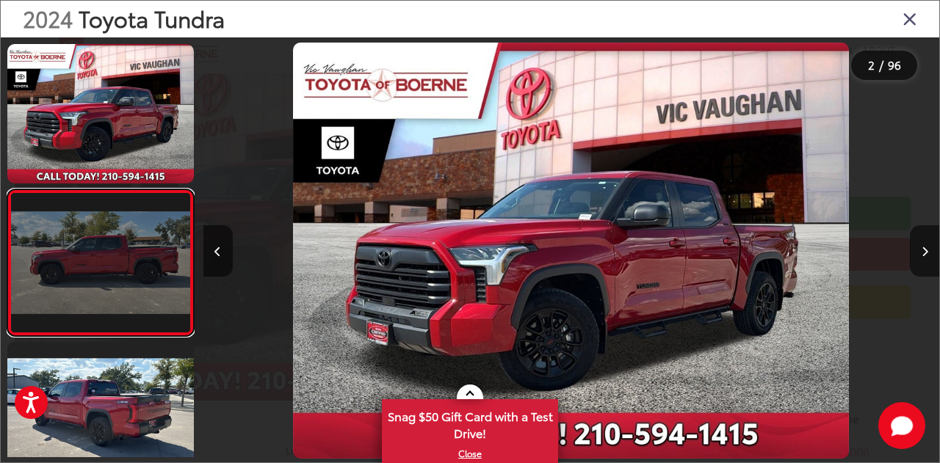
scroll to position [55, 0]
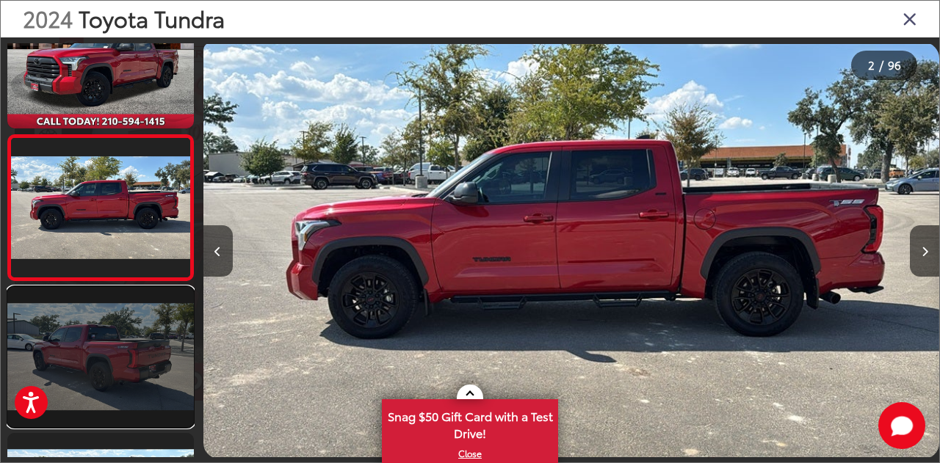
click at [105, 367] on link at bounding box center [100, 356] width 186 height 139
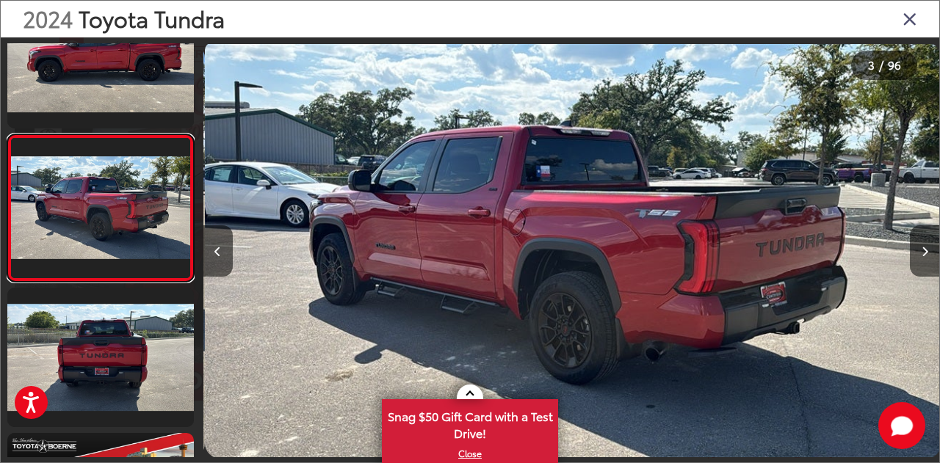
scroll to position [0, 1472]
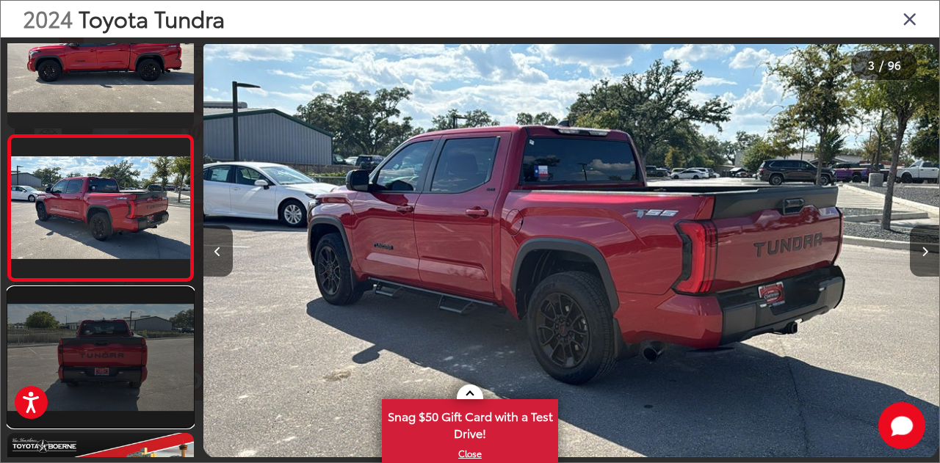
click at [114, 355] on link at bounding box center [100, 357] width 186 height 139
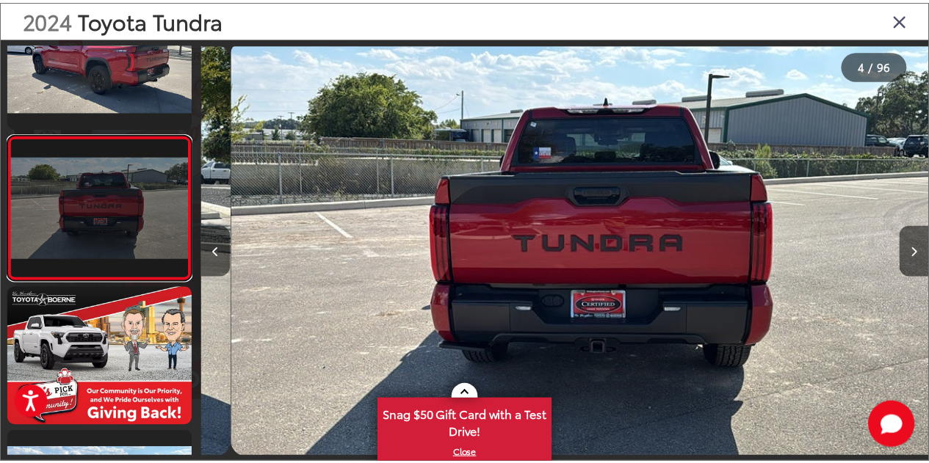
scroll to position [0, 2207]
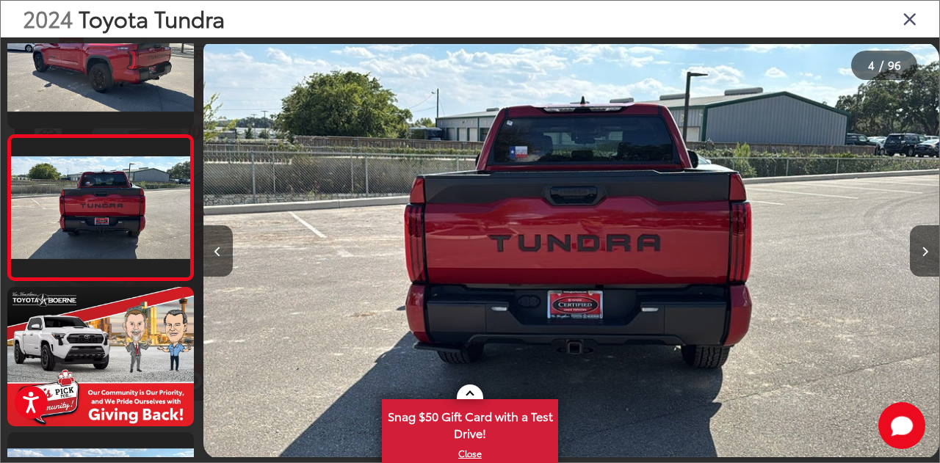
click at [912, 19] on icon "Close gallery" at bounding box center [909, 18] width 15 height 19
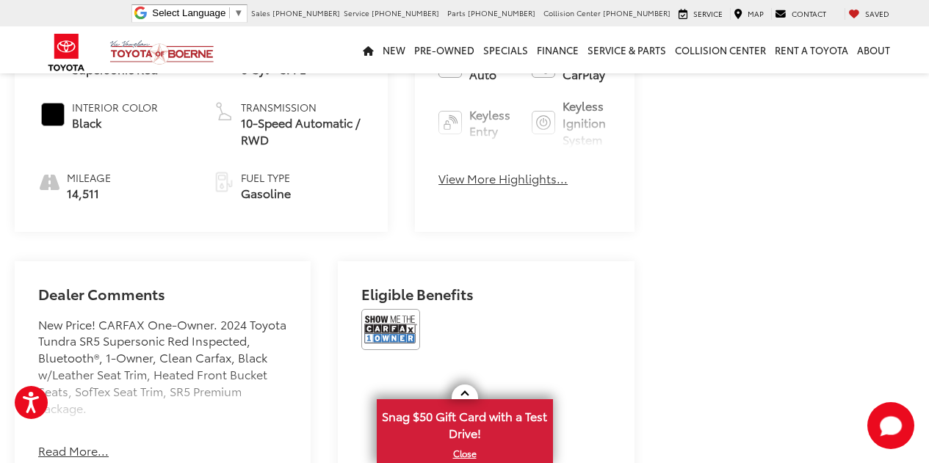
scroll to position [736, 0]
